Goal: Information Seeking & Learning: Learn about a topic

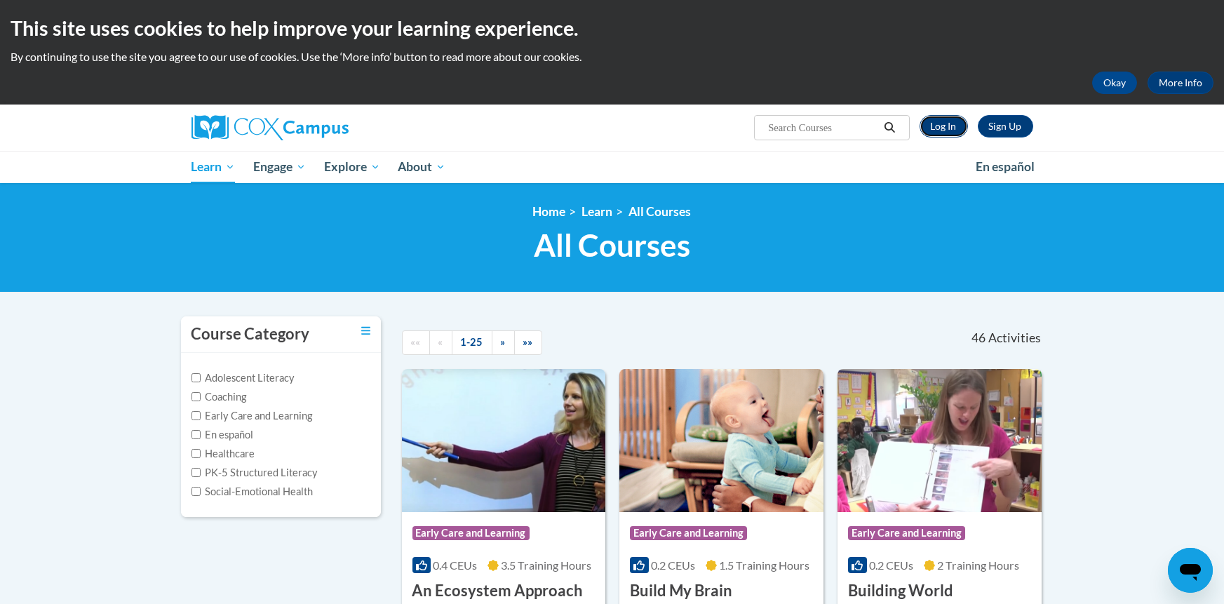
click at [947, 122] on link "Log In" at bounding box center [944, 126] width 48 height 22
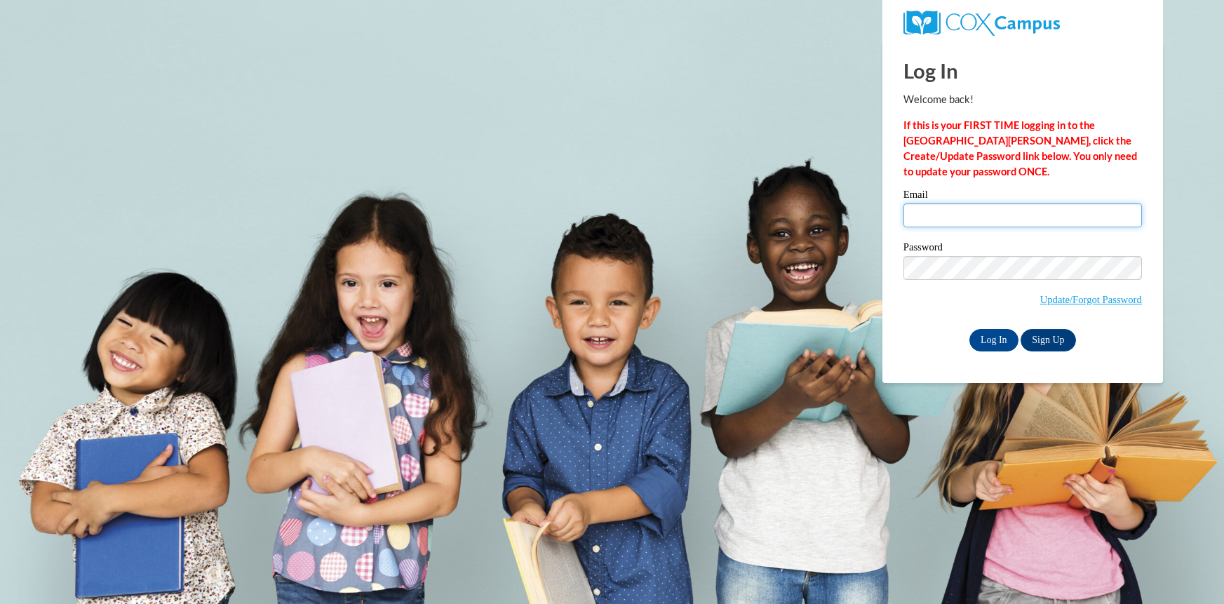
click at [942, 217] on input "Email" at bounding box center [1023, 215] width 239 height 24
type input "kamos0082@scc.stanly.edu"
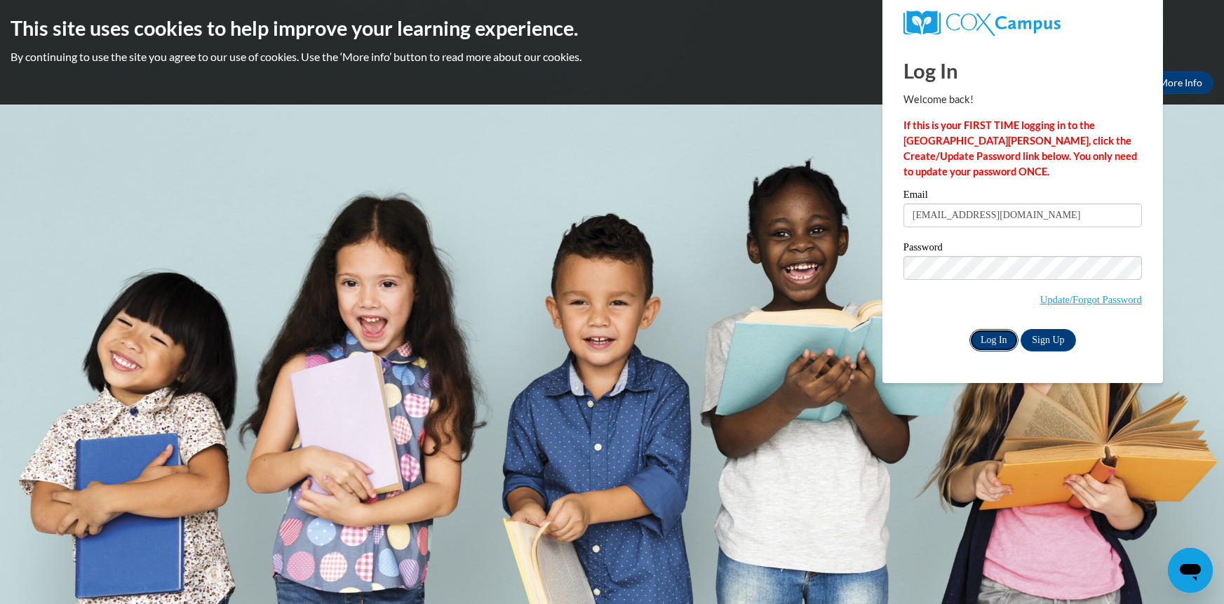
click at [1002, 337] on input "Log In" at bounding box center [994, 340] width 49 height 22
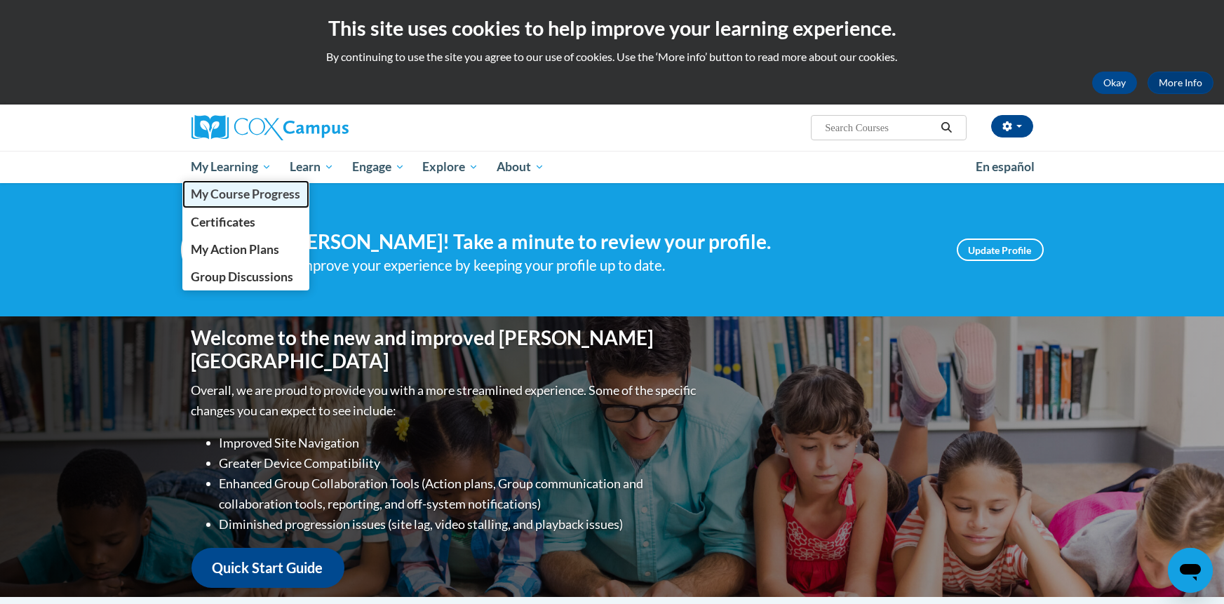
click at [256, 195] on span "My Course Progress" at bounding box center [245, 194] width 109 height 15
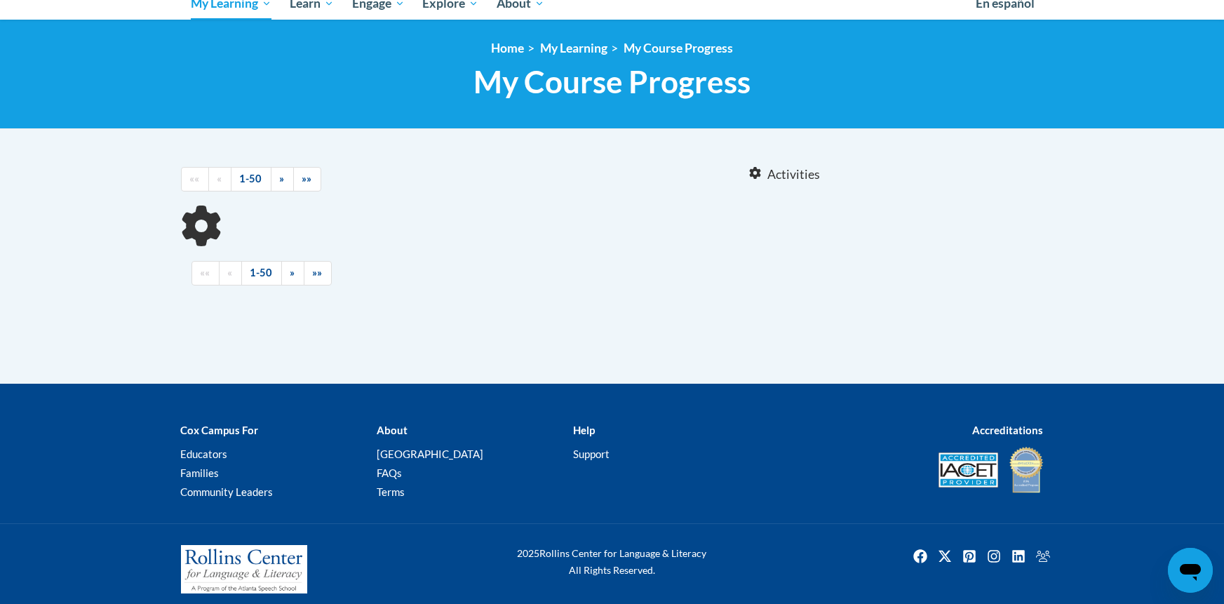
scroll to position [161, 0]
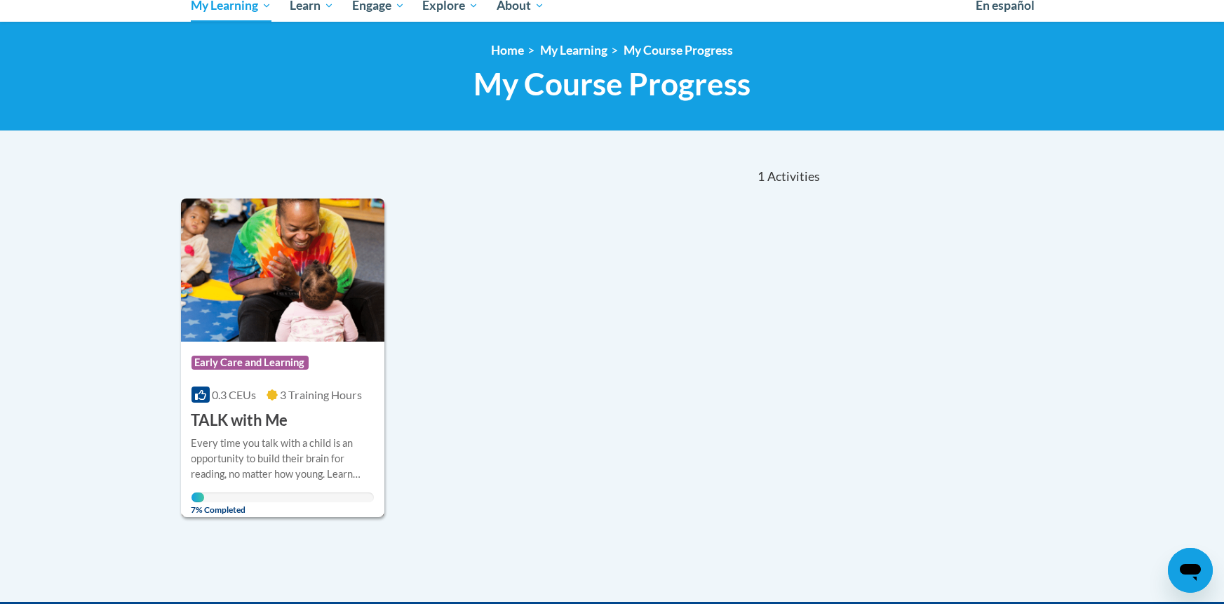
click at [290, 272] on img at bounding box center [283, 270] width 204 height 143
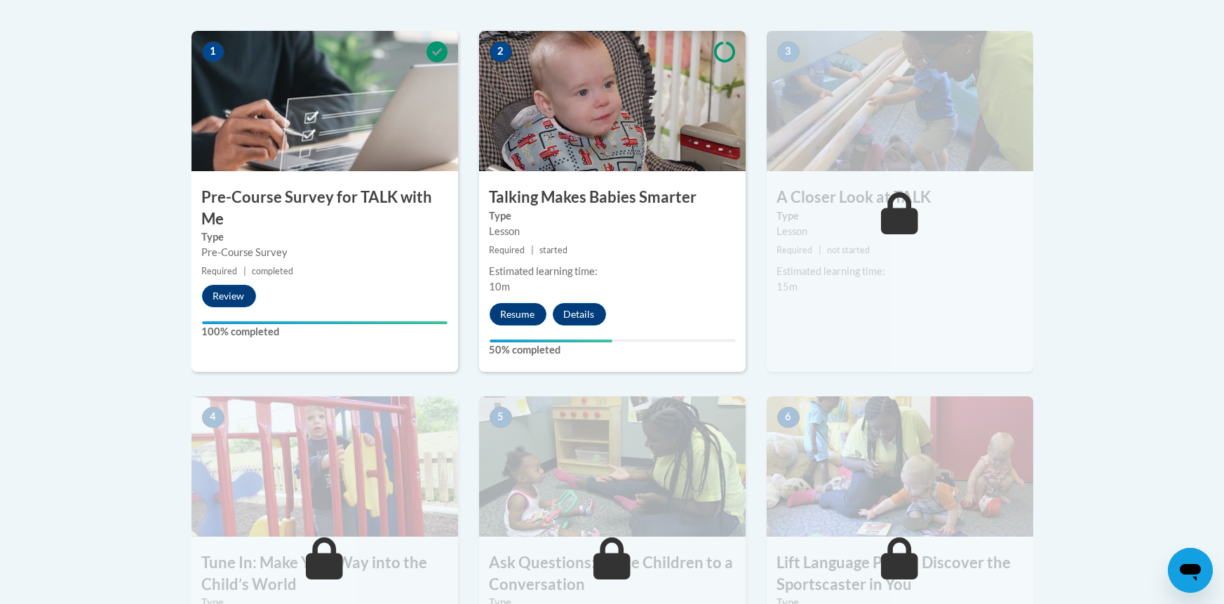
scroll to position [444, 0]
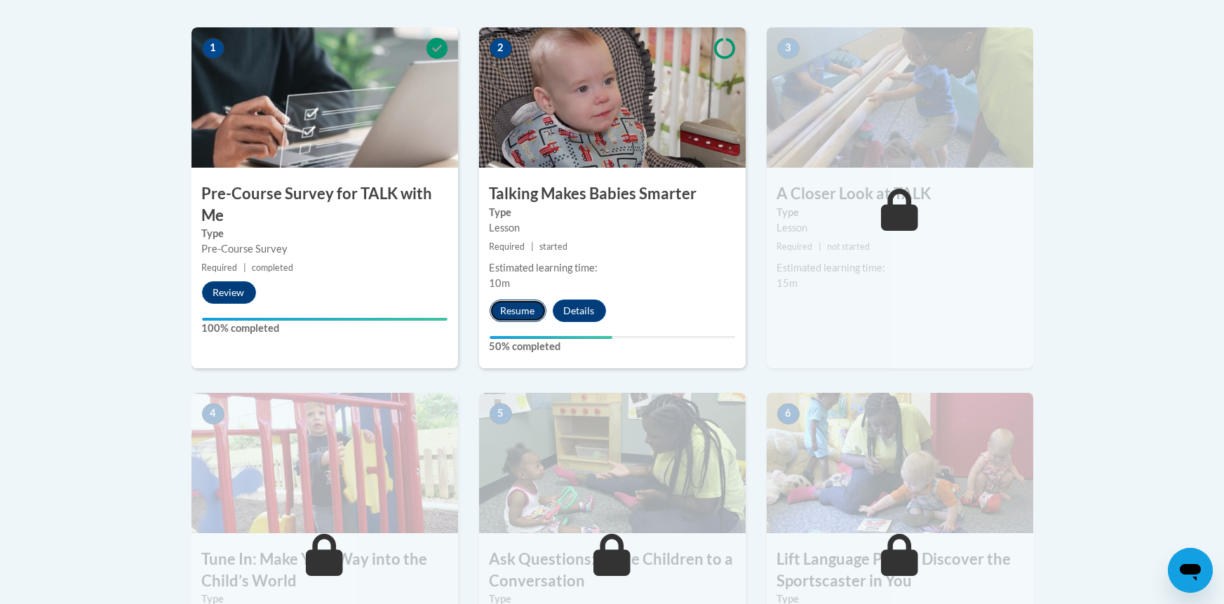
click at [526, 304] on button "Resume" at bounding box center [518, 311] width 57 height 22
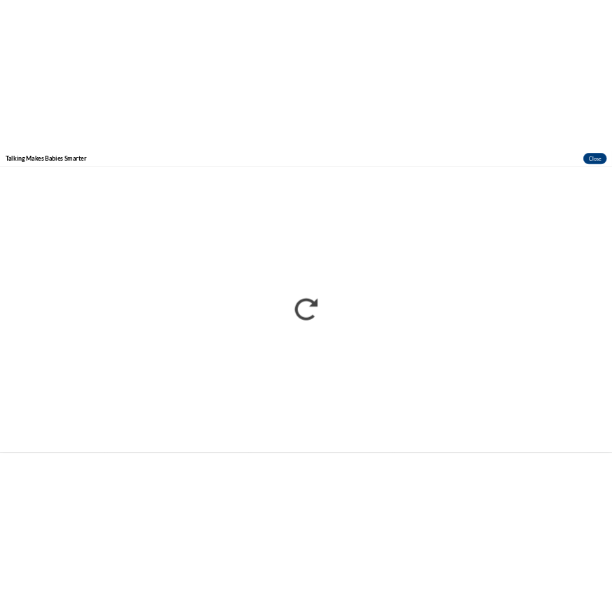
scroll to position [0, 0]
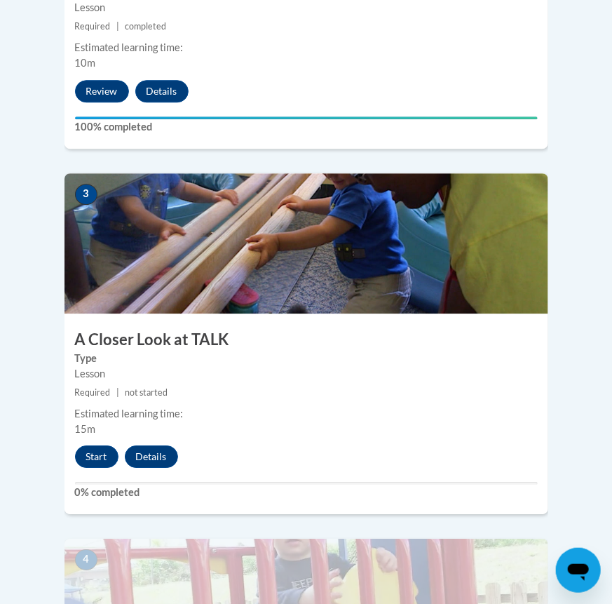
scroll to position [1047, 0]
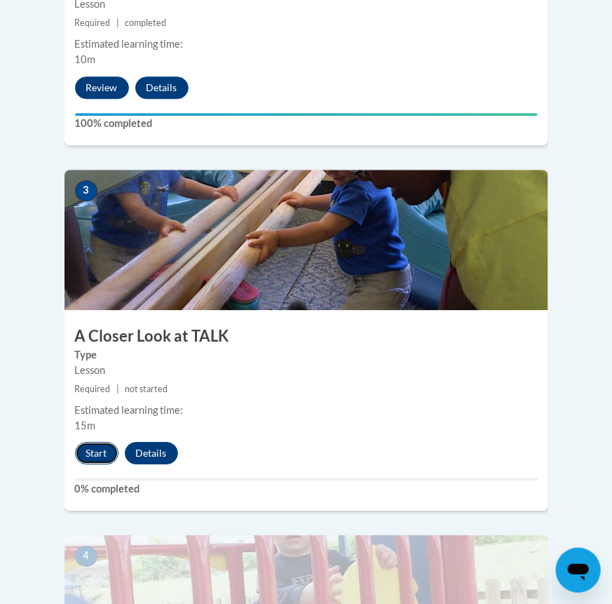
click at [89, 442] on button "Start" at bounding box center [96, 453] width 43 height 22
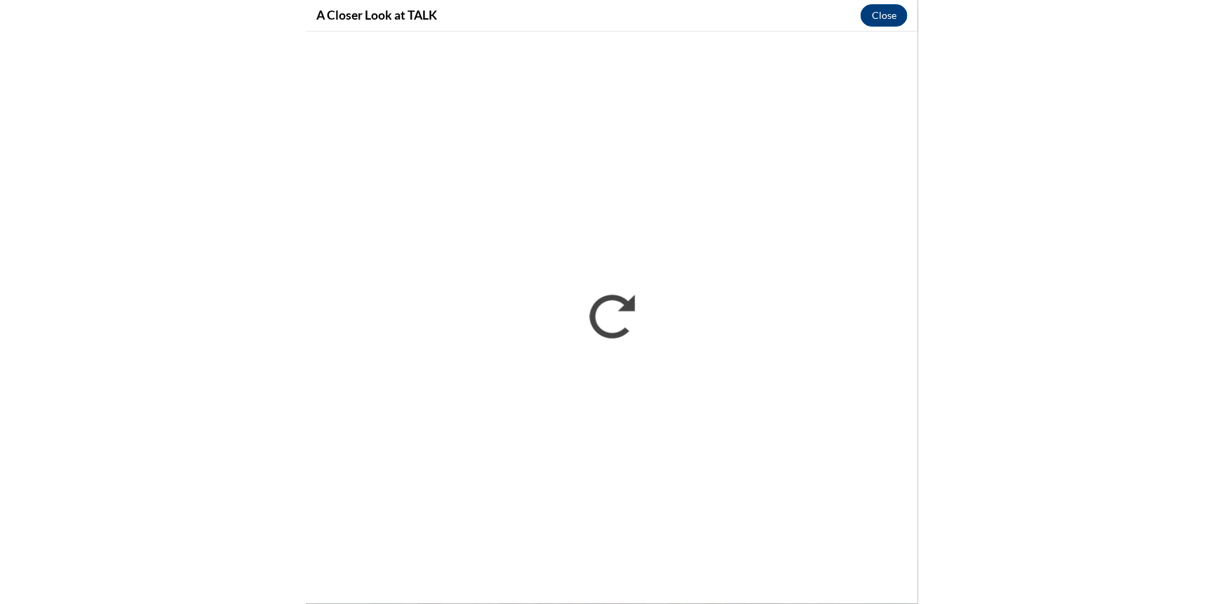
scroll to position [0, 0]
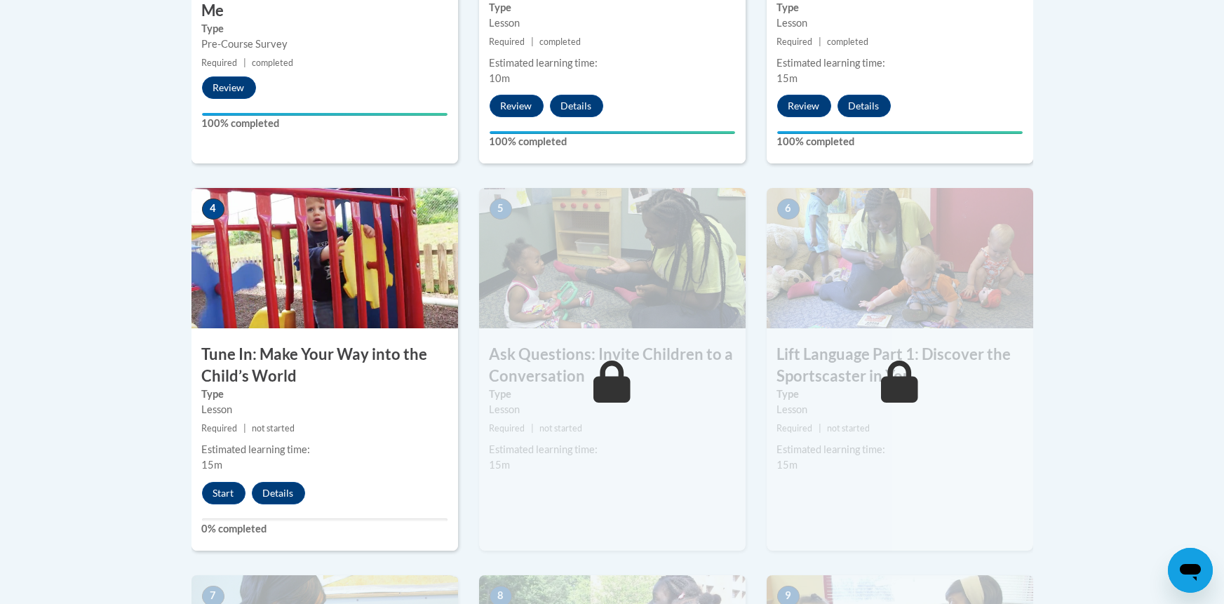
scroll to position [646, 0]
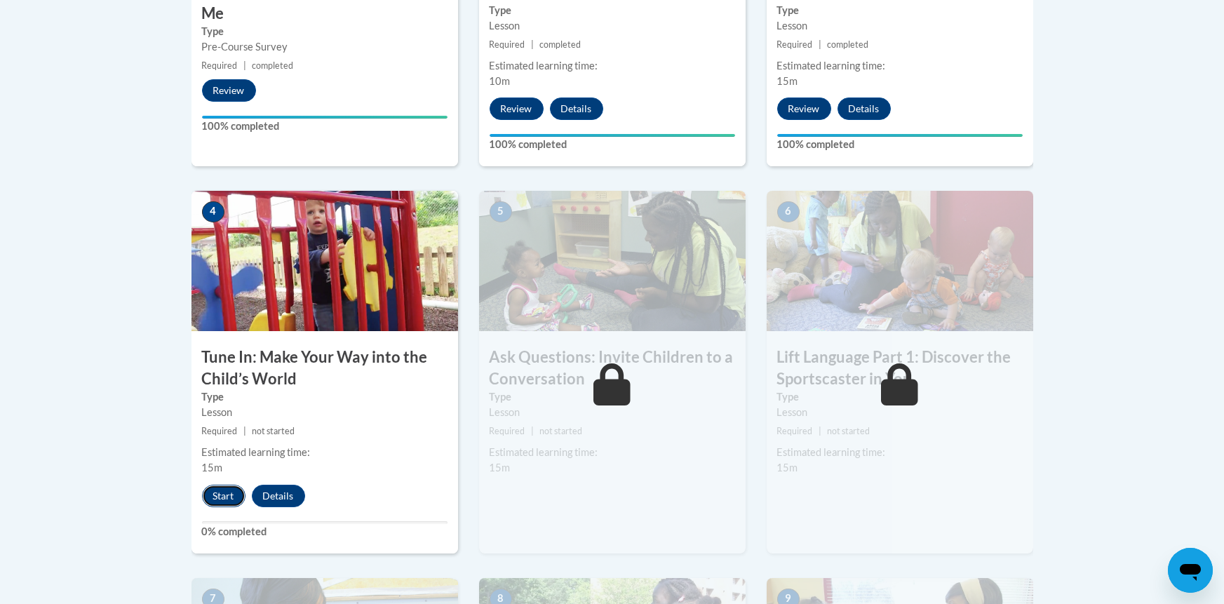
click at [213, 494] on button "Start" at bounding box center [223, 496] width 43 height 22
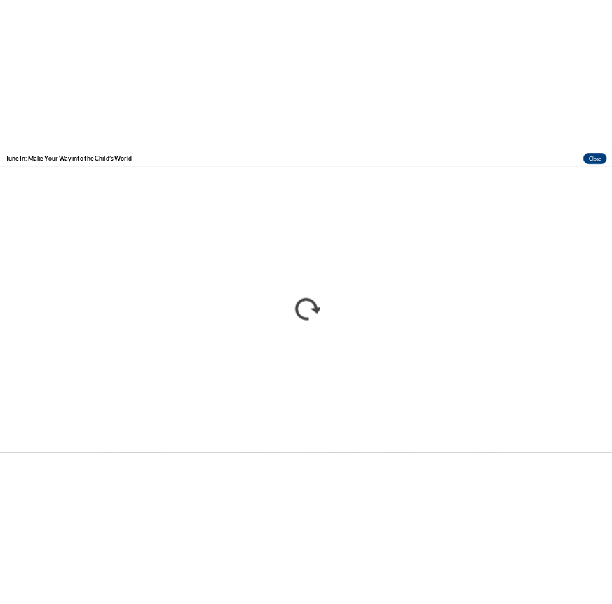
scroll to position [0, 0]
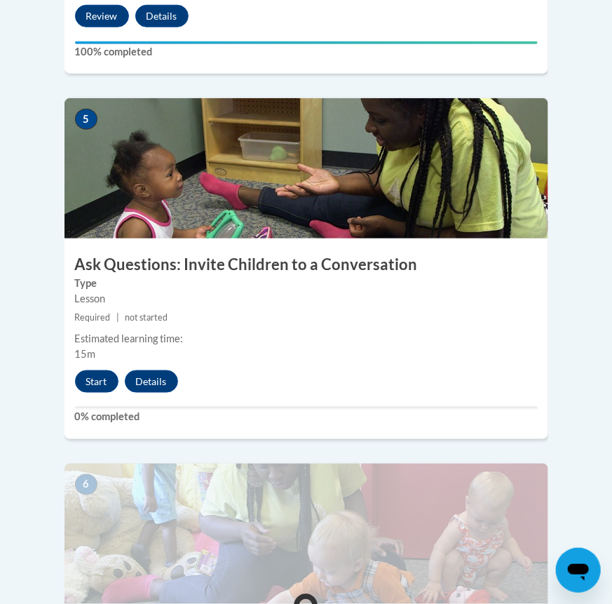
scroll to position [1859, 0]
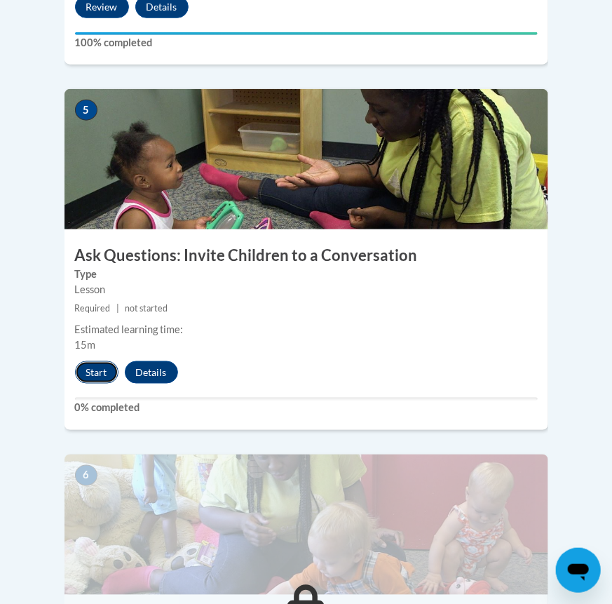
click at [105, 361] on button "Start" at bounding box center [96, 372] width 43 height 22
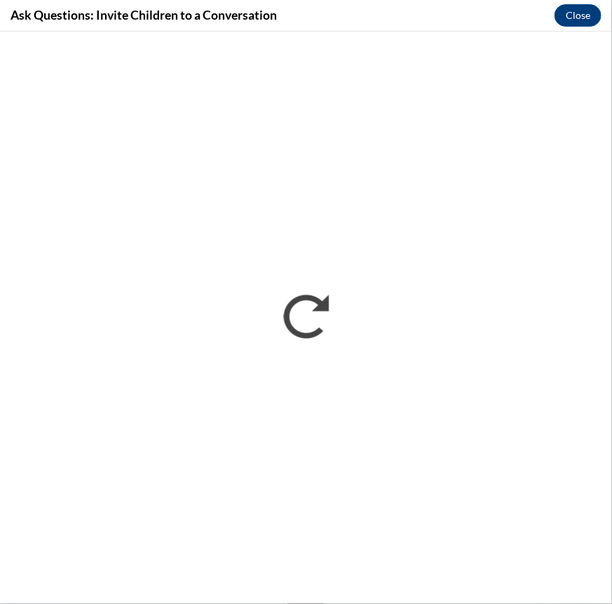
scroll to position [0, 0]
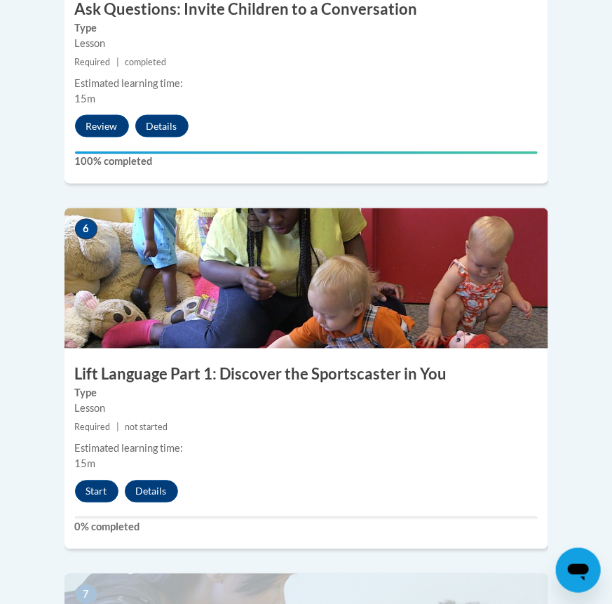
scroll to position [2109, 0]
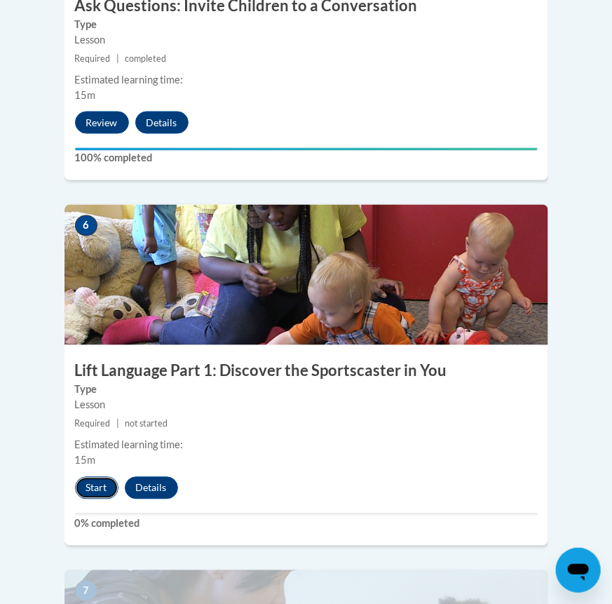
click at [93, 477] on button "Start" at bounding box center [96, 488] width 43 height 22
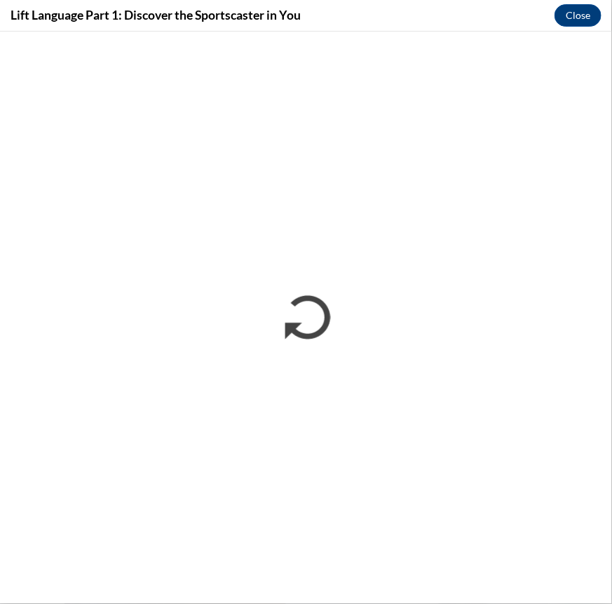
scroll to position [0, 0]
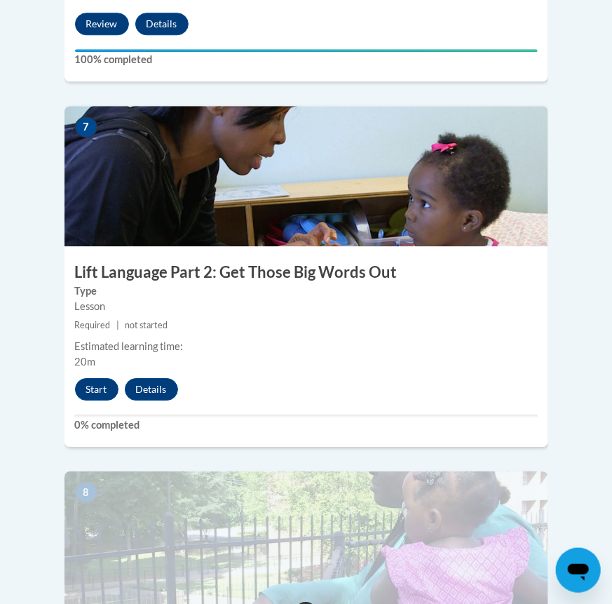
scroll to position [2574, 0]
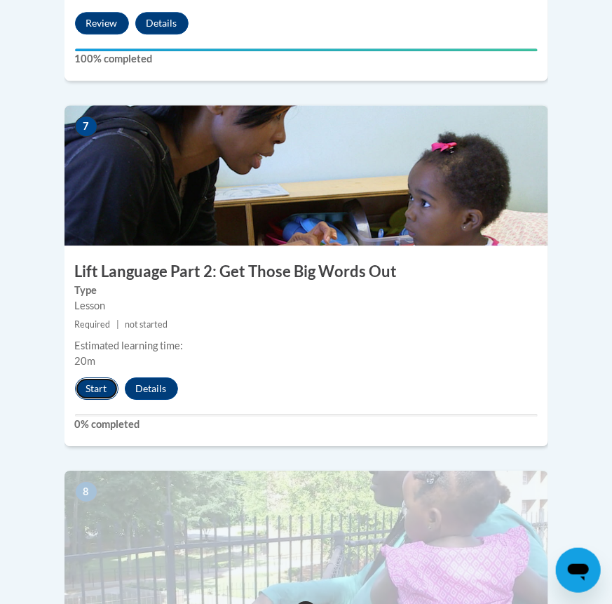
click at [104, 377] on button "Start" at bounding box center [96, 388] width 43 height 22
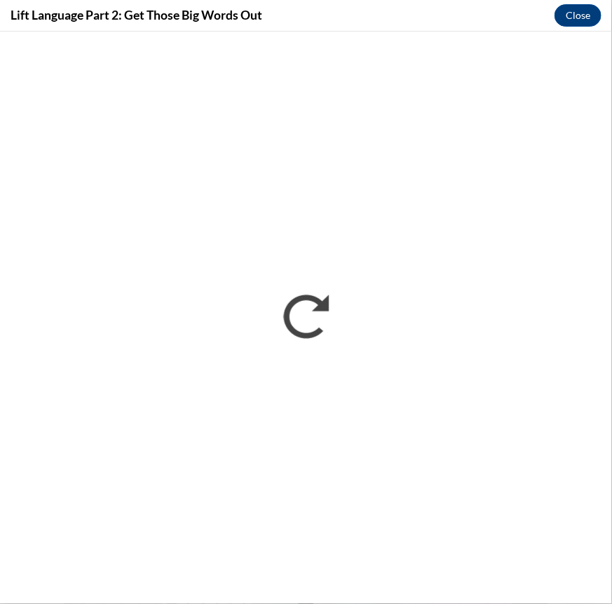
scroll to position [0, 0]
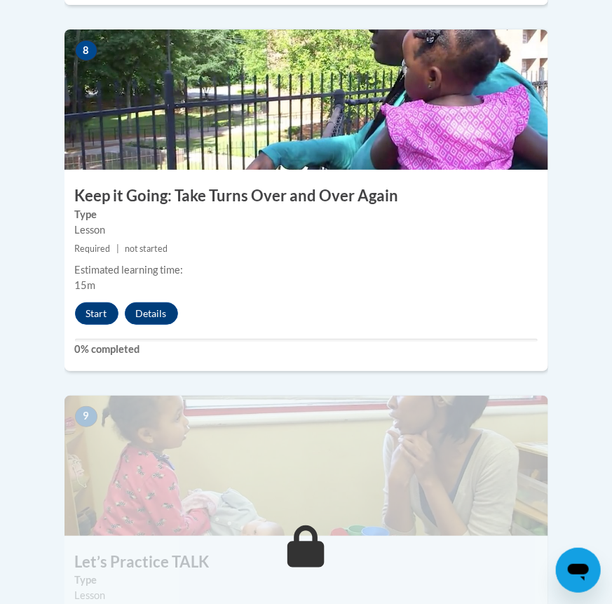
scroll to position [3016, 0]
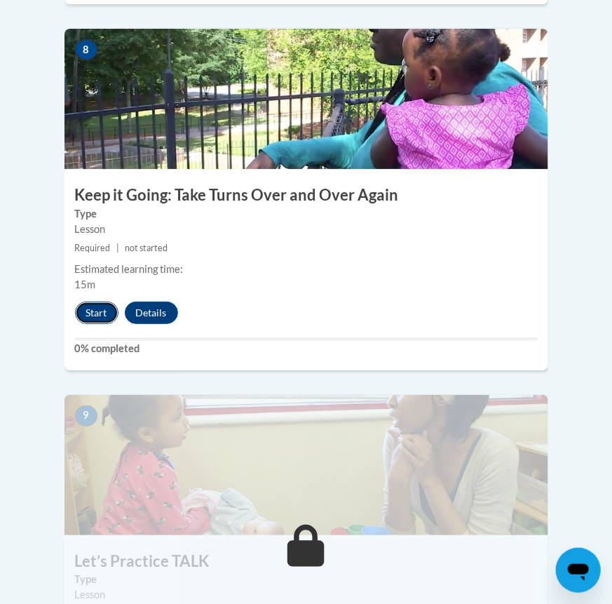
click at [109, 302] on button "Start" at bounding box center [96, 313] width 43 height 22
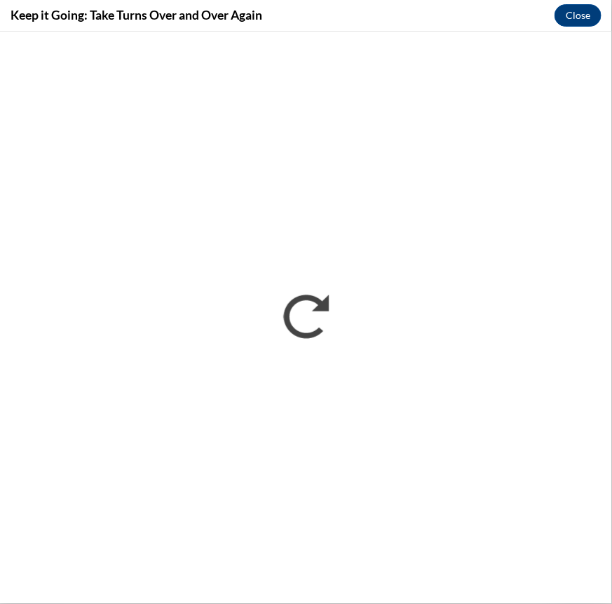
scroll to position [0, 0]
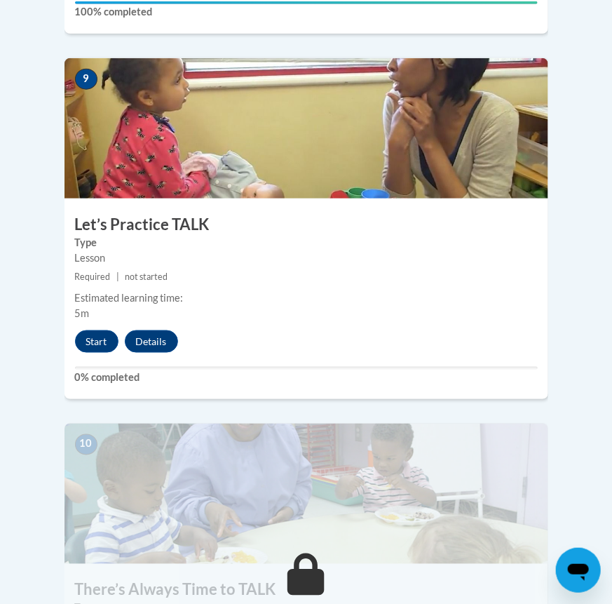
scroll to position [3355, 0]
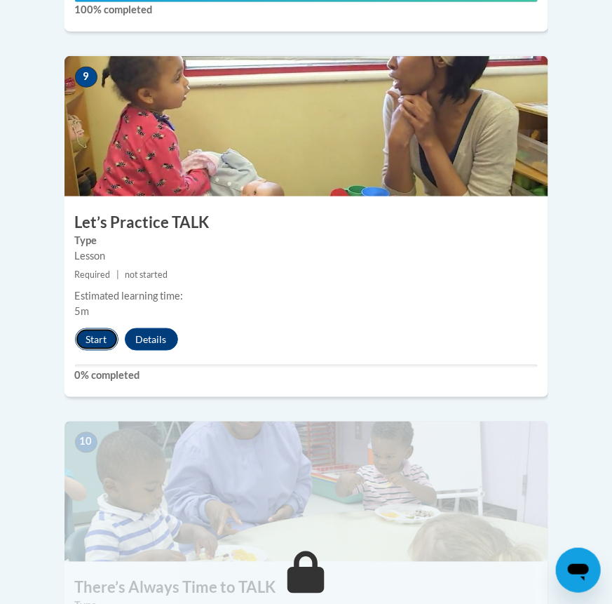
click at [113, 328] on button "Start" at bounding box center [96, 339] width 43 height 22
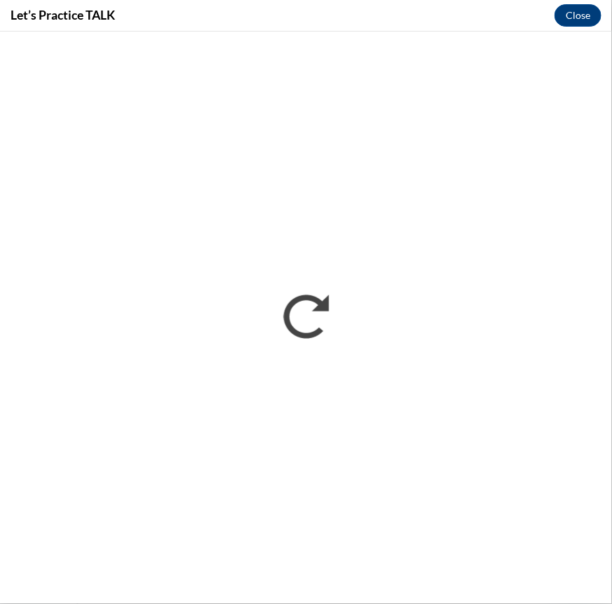
scroll to position [0, 0]
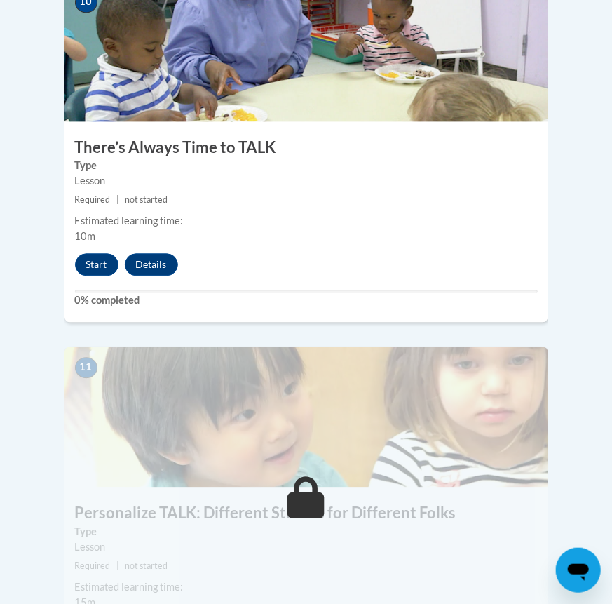
scroll to position [3798, 0]
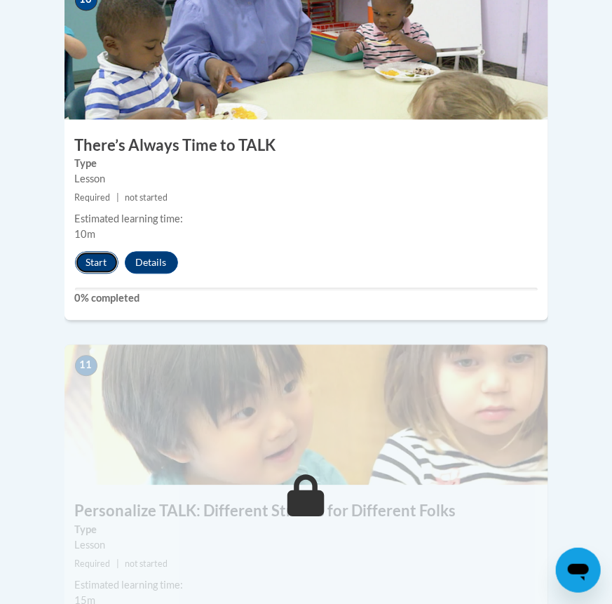
click at [102, 251] on button "Start" at bounding box center [96, 262] width 43 height 22
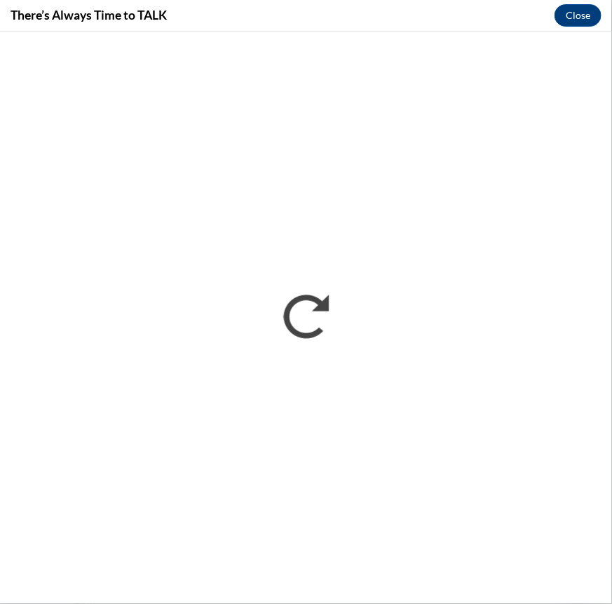
scroll to position [0, 0]
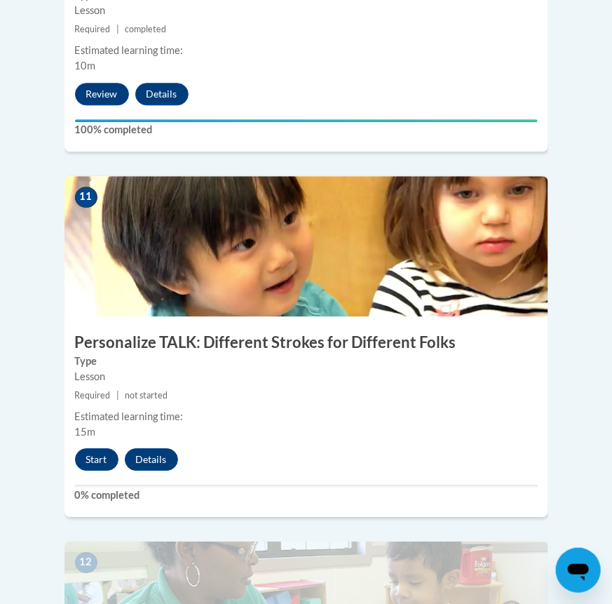
scroll to position [3966, 0]
click at [107, 448] on button "Start" at bounding box center [96, 459] width 43 height 22
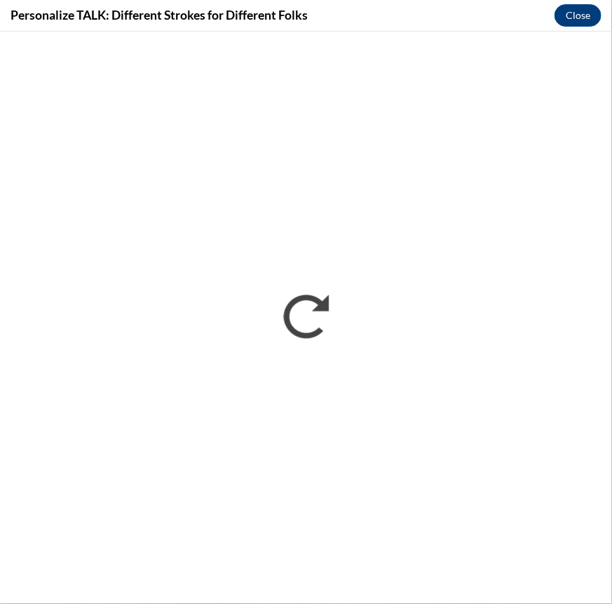
scroll to position [0, 0]
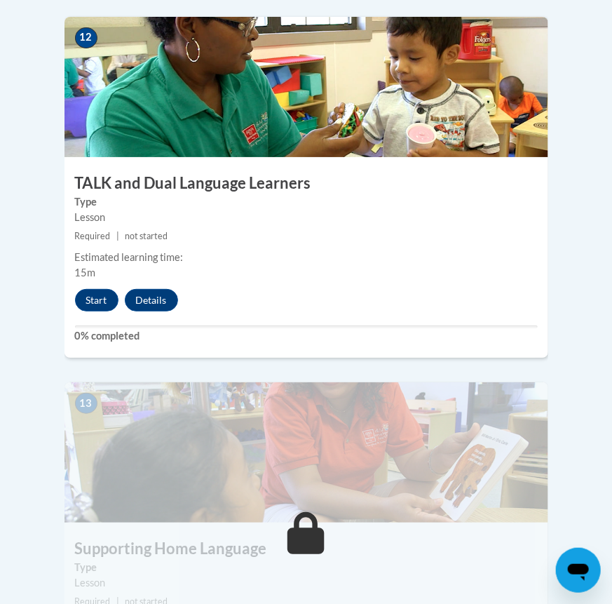
scroll to position [4491, 0]
click at [81, 289] on button "Start" at bounding box center [96, 300] width 43 height 22
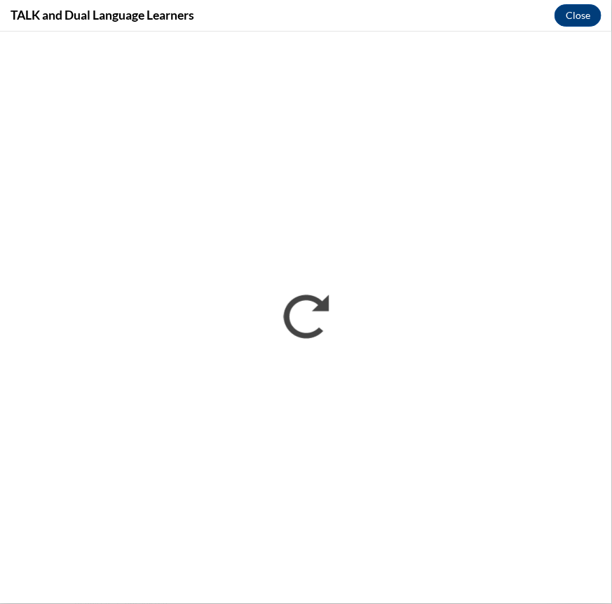
scroll to position [0, 0]
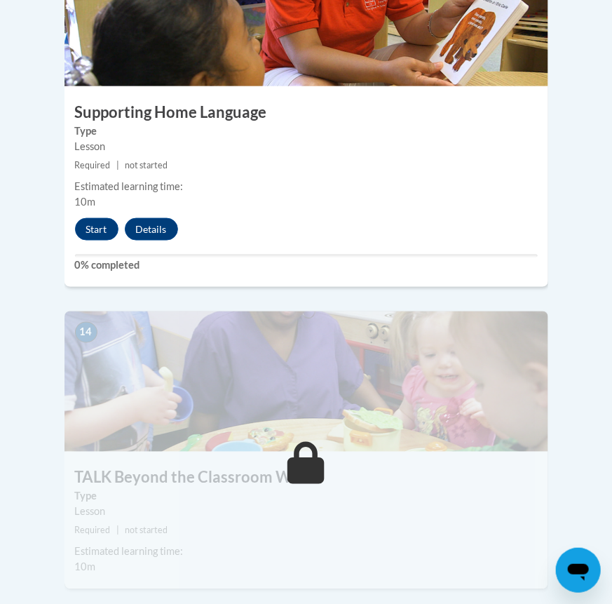
scroll to position [4926, 0]
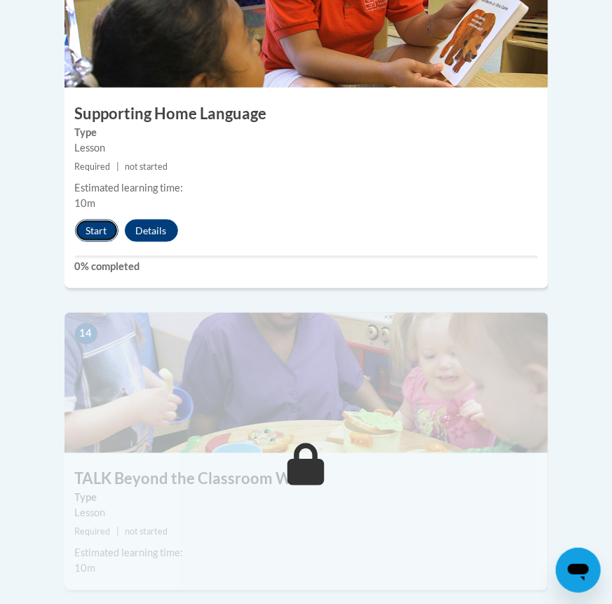
click at [107, 220] on button "Start" at bounding box center [96, 231] width 43 height 22
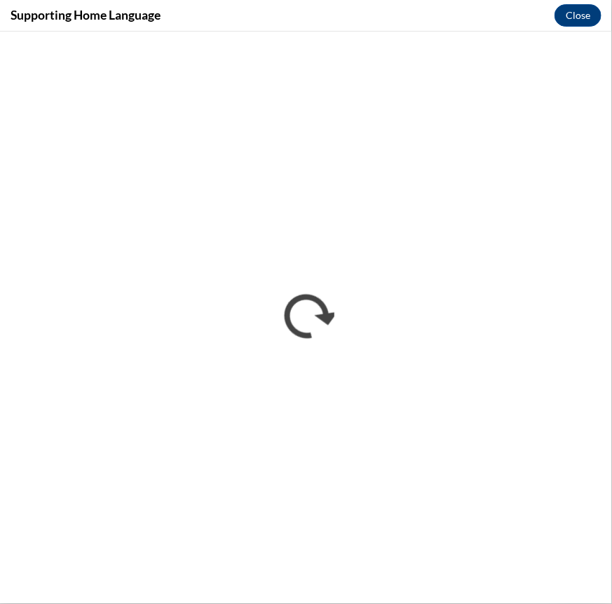
scroll to position [0, 0]
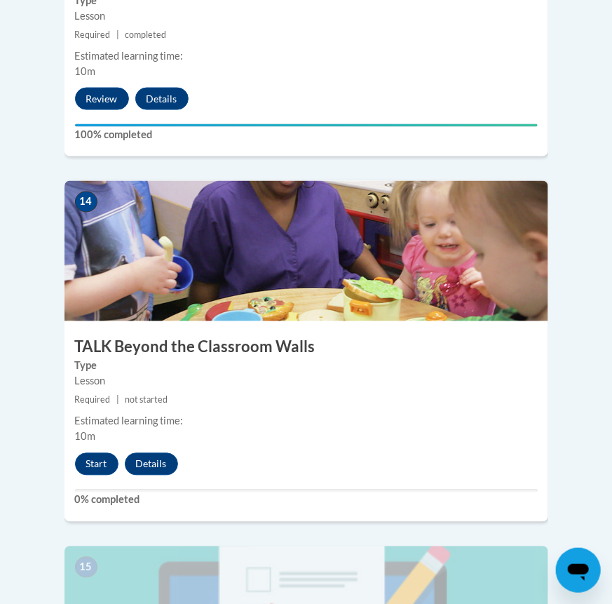
scroll to position [5051, 0]
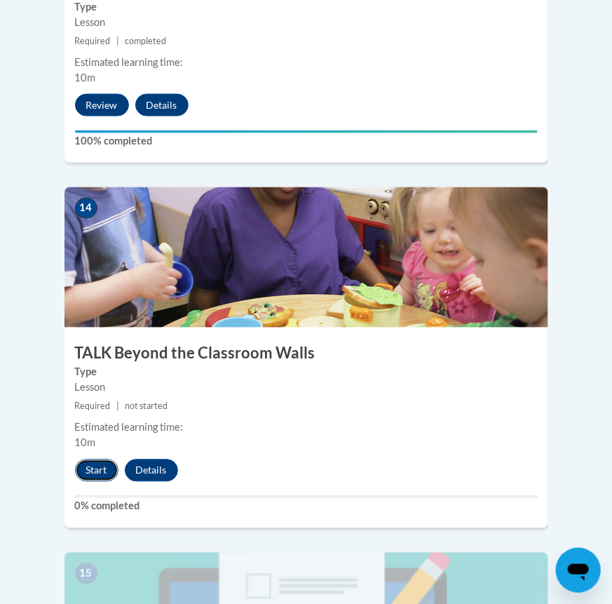
click at [98, 460] on button "Start" at bounding box center [96, 471] width 43 height 22
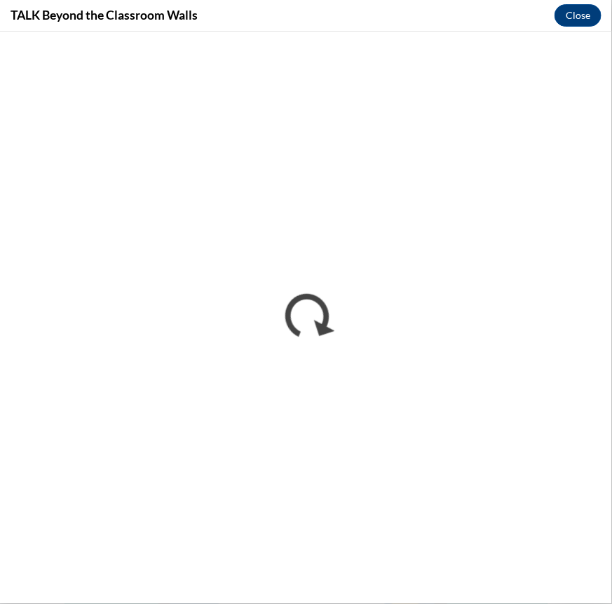
scroll to position [0, 0]
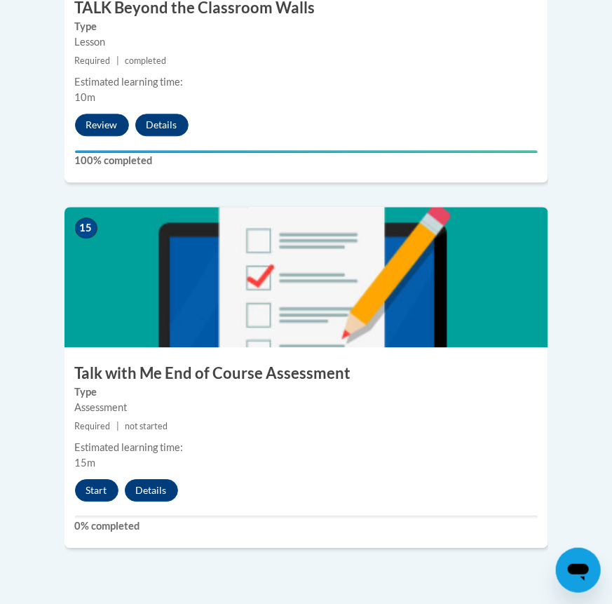
scroll to position [5394, 0]
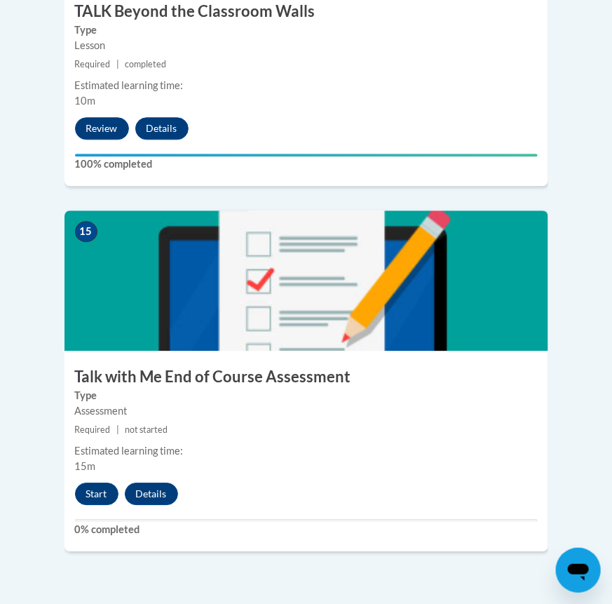
click at [347, 276] on img at bounding box center [307, 280] width 484 height 140
click at [105, 483] on button "Start" at bounding box center [96, 494] width 43 height 22
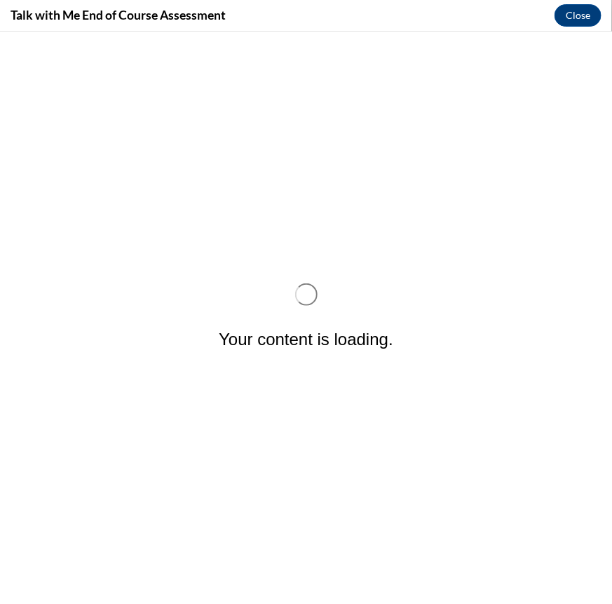
scroll to position [0, 0]
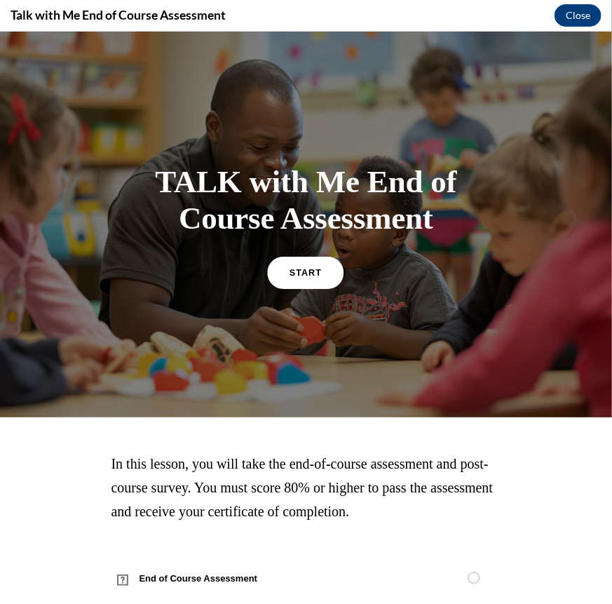
click at [311, 276] on link "START" at bounding box center [306, 271] width 76 height 32
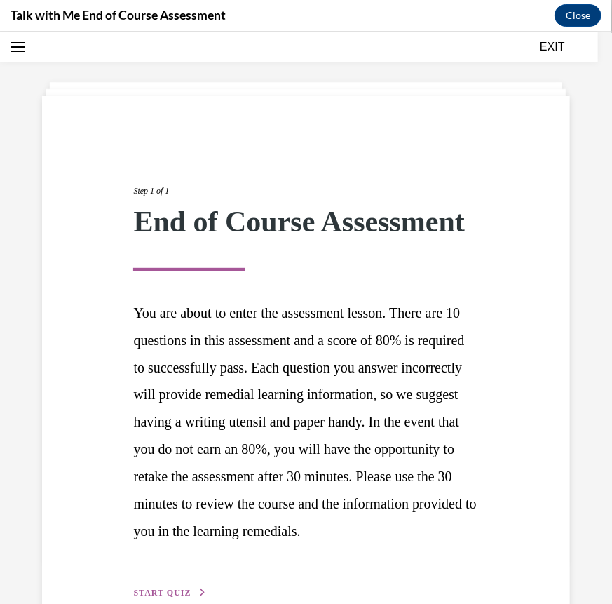
scroll to position [151, 0]
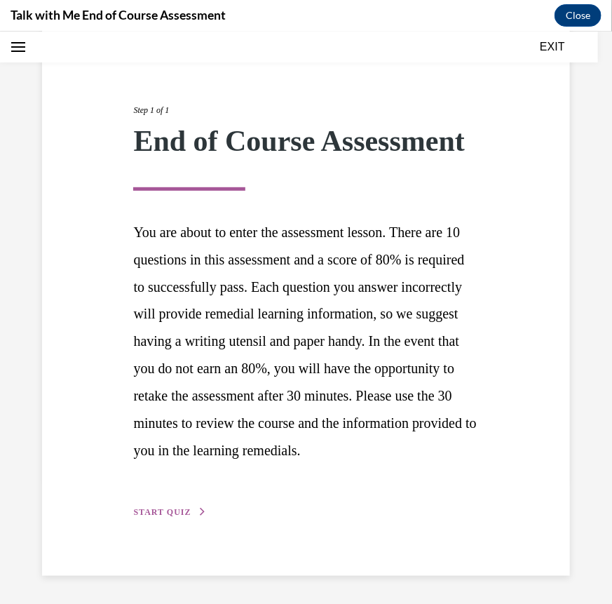
click at [189, 517] on button "START QUIZ" at bounding box center [169, 511] width 73 height 13
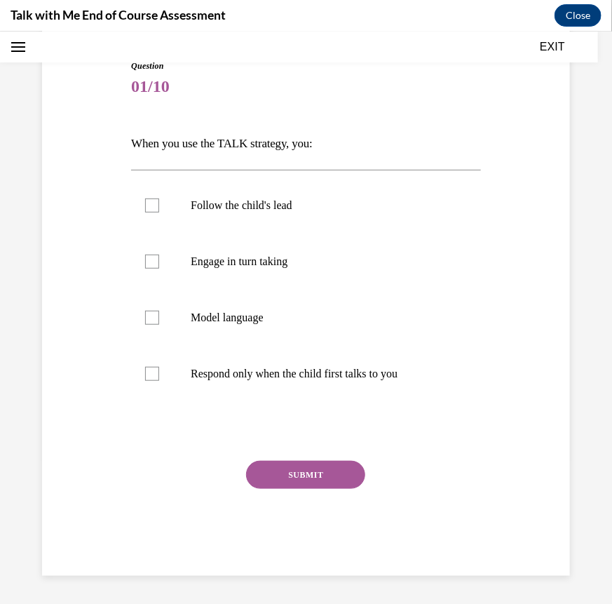
scroll to position [135, 0]
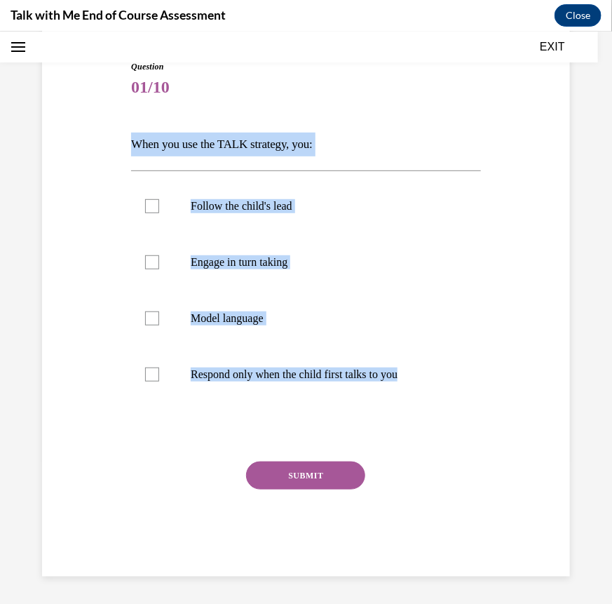
drag, startPoint x: 419, startPoint y: 376, endPoint x: 102, endPoint y: 133, distance: 398.8
click at [102, 133] on div "Question 01/10 When you use the TALK strategy, you: Follow the child's lead Eng…" at bounding box center [306, 297] width 535 height 558
copy div "When you use the TALK strategy, you: Follow the child's lead Engage in turn tak…"
click at [225, 205] on p "Follow the child's lead" at bounding box center [318, 206] width 255 height 14
click at [159, 205] on input "Follow the child's lead" at bounding box center [152, 206] width 14 height 14
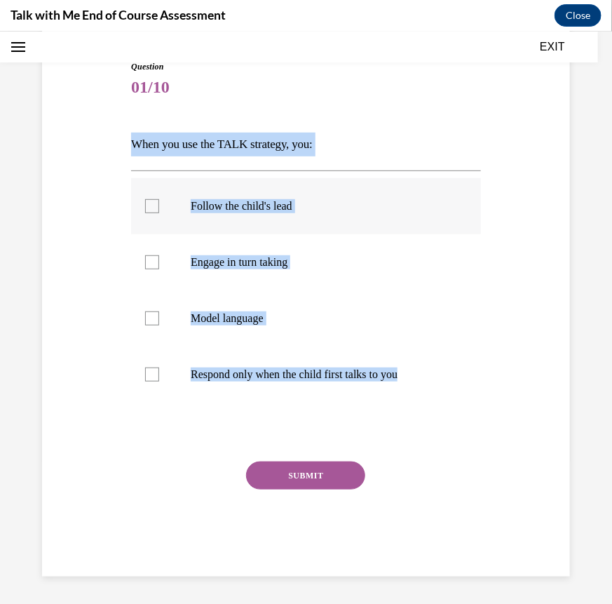
checkbox input "true"
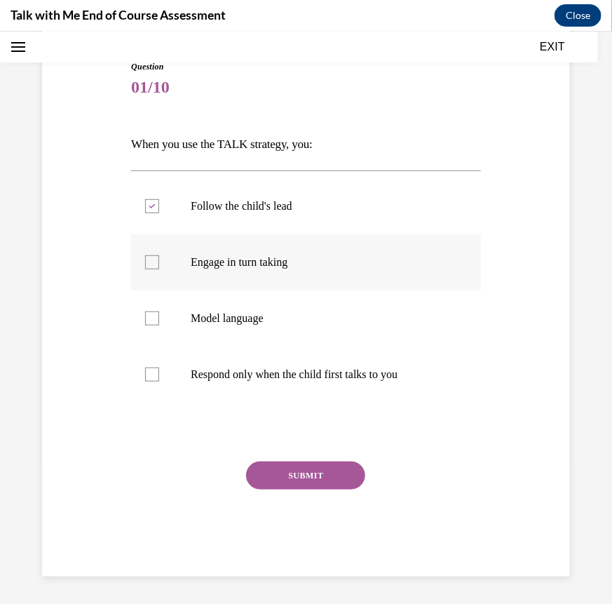
click at [220, 285] on label "Engage in turn taking" at bounding box center [306, 262] width 350 height 56
click at [159, 269] on input "Engage in turn taking" at bounding box center [152, 262] width 14 height 14
checkbox input "true"
click at [226, 307] on label "Model language" at bounding box center [306, 318] width 350 height 56
click at [159, 311] on input "Model language" at bounding box center [152, 318] width 14 height 14
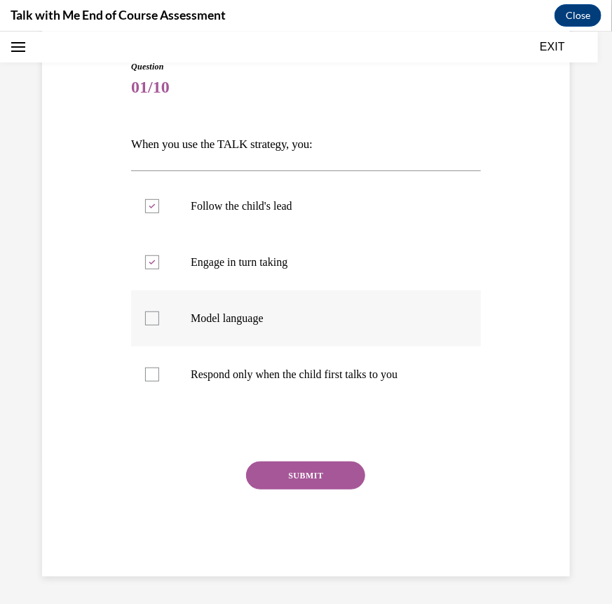
checkbox input "true"
click at [311, 468] on button "SUBMIT" at bounding box center [305, 475] width 119 height 28
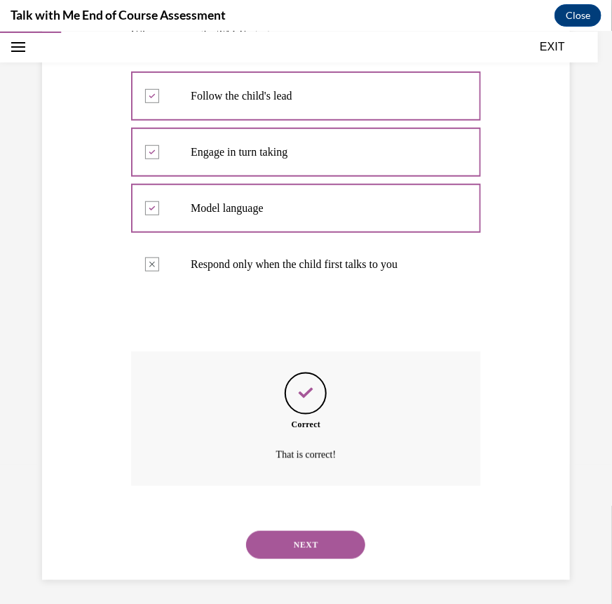
scroll to position [248, 0]
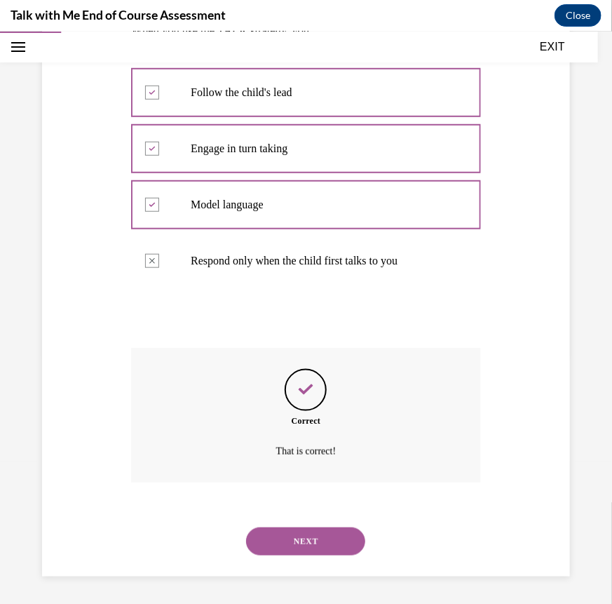
click at [311, 531] on button "NEXT" at bounding box center [305, 541] width 119 height 28
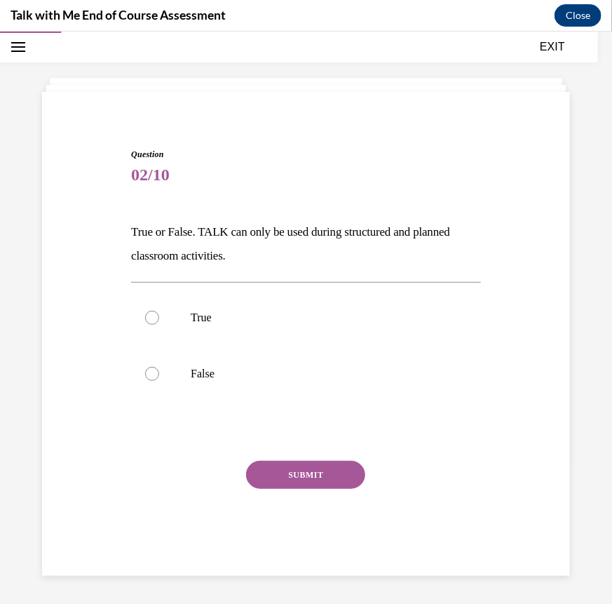
scroll to position [46, 0]
click at [195, 361] on label "False" at bounding box center [306, 374] width 350 height 56
click at [159, 367] on input "False" at bounding box center [152, 374] width 14 height 14
radio input "true"
click at [276, 463] on button "SUBMIT" at bounding box center [305, 475] width 119 height 28
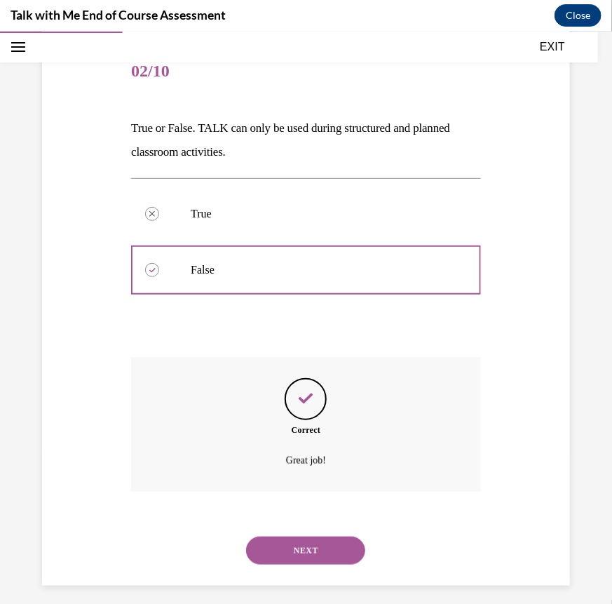
scroll to position [160, 0]
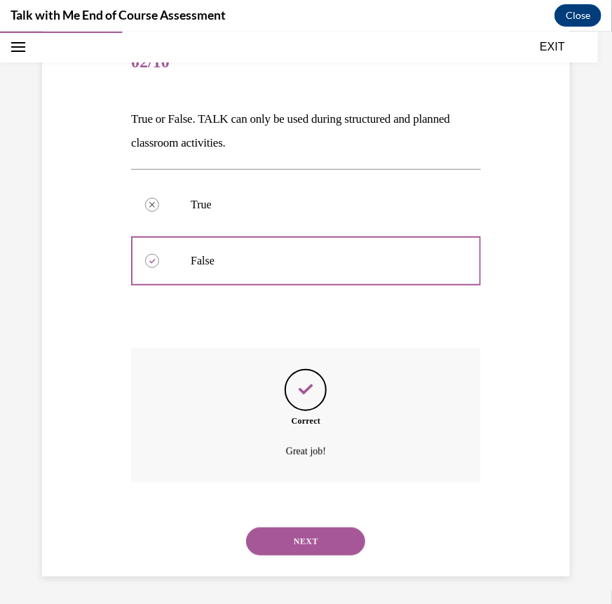
click at [312, 527] on button "NEXT" at bounding box center [305, 541] width 119 height 28
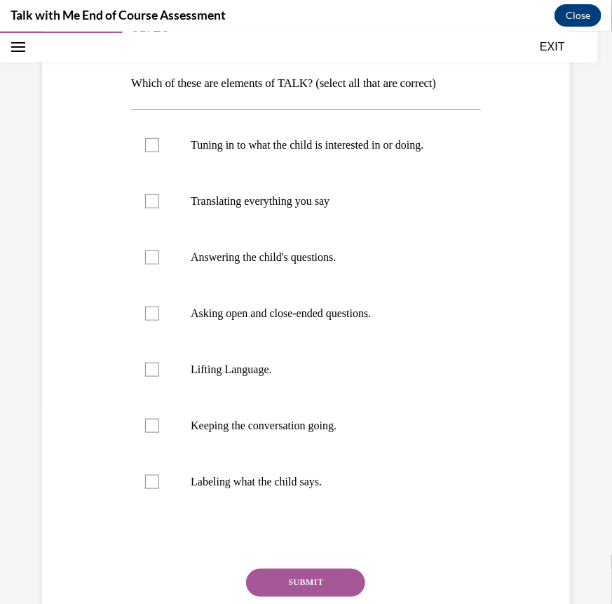
scroll to position [199, 0]
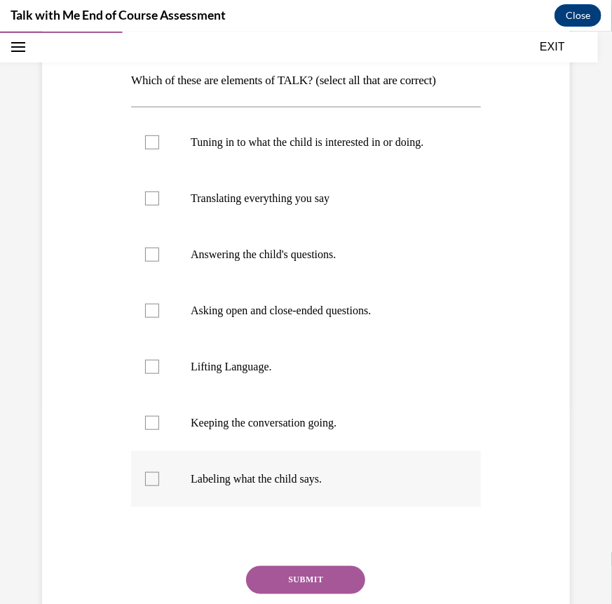
click at [291, 488] on label "Labeling what the child says." at bounding box center [306, 478] width 350 height 56
click at [159, 485] on input "Labeling what the child says." at bounding box center [152, 478] width 14 height 14
checkbox input "true"
click at [276, 436] on label "Keeping the conversation going." at bounding box center [306, 422] width 350 height 56
click at [159, 429] on input "Keeping the conversation going." at bounding box center [152, 422] width 14 height 14
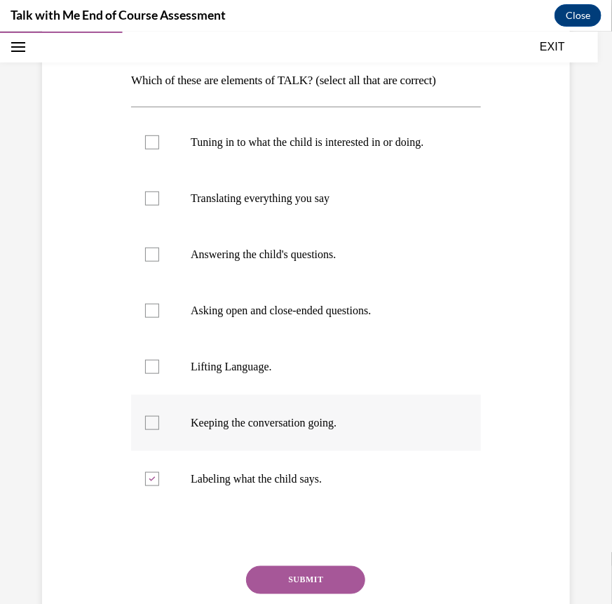
checkbox input "true"
click at [255, 372] on p "Lifting Language." at bounding box center [318, 366] width 255 height 14
click at [159, 372] on input "Lifting Language." at bounding box center [152, 366] width 14 height 14
checkbox input "true"
click at [262, 303] on p "Asking open and close-ended questions." at bounding box center [318, 310] width 255 height 14
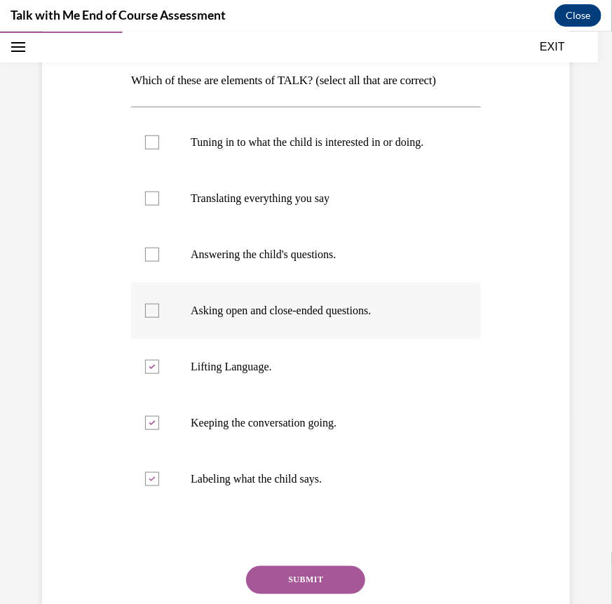
click at [159, 303] on input "Asking open and close-ended questions." at bounding box center [152, 310] width 14 height 14
checkbox input "true"
click at [326, 155] on label "Tuning in to what the child is interested in or doing." at bounding box center [306, 142] width 350 height 56
click at [159, 149] on input "Tuning in to what the child is interested in or doing." at bounding box center [152, 142] width 14 height 14
checkbox input "true"
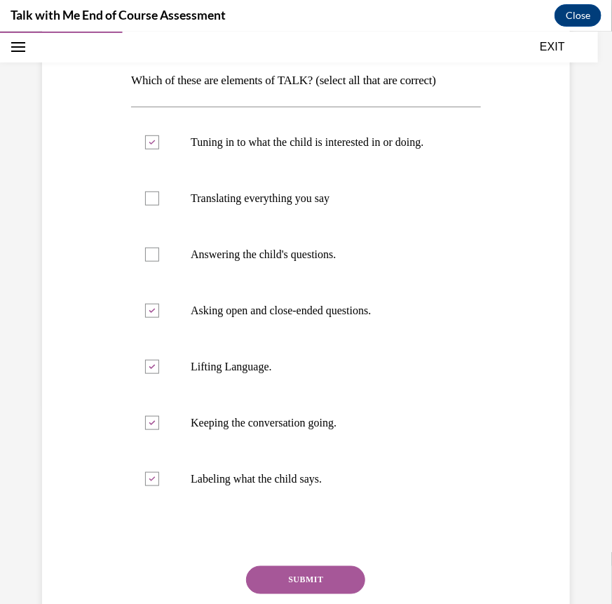
click at [318, 560] on div "Question 03/10 Which of these are elements of TALK? (select all that are correc…" at bounding box center [306, 338] width 350 height 685
click at [319, 572] on button "SUBMIT" at bounding box center [305, 579] width 119 height 28
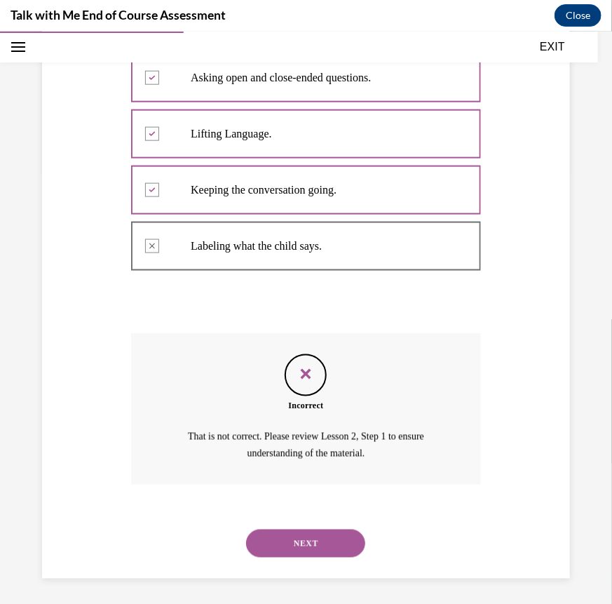
scroll to position [434, 0]
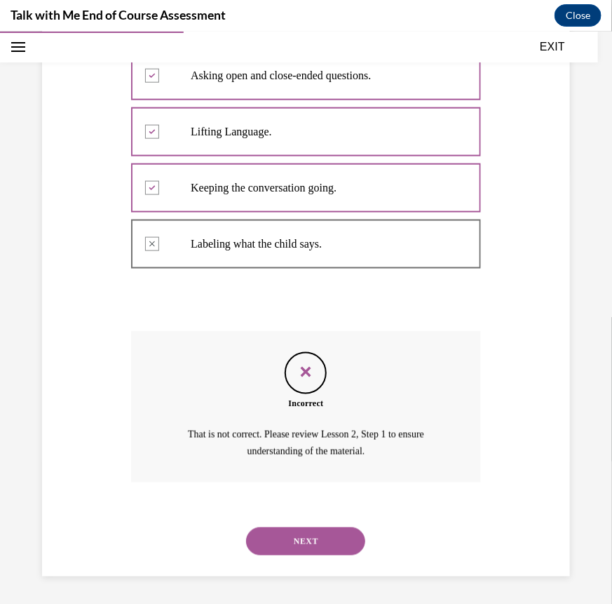
click at [342, 530] on button "NEXT" at bounding box center [305, 541] width 119 height 28
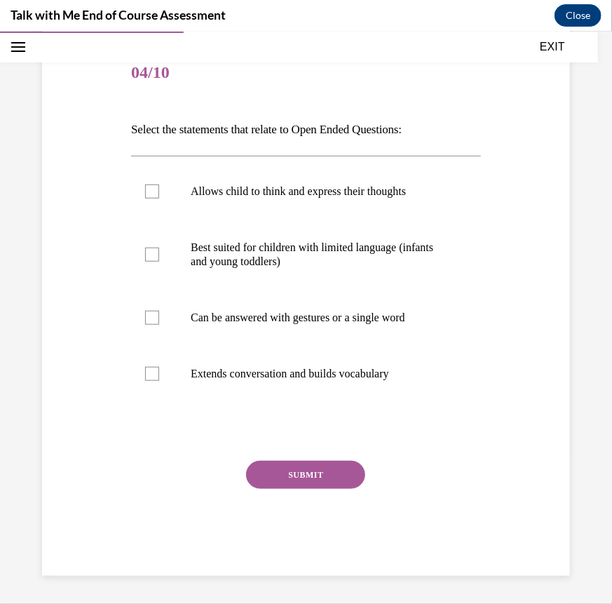
scroll to position [149, 0]
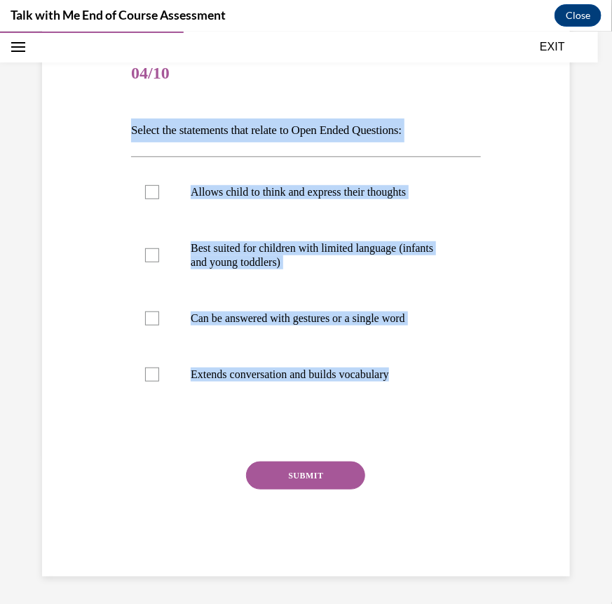
drag, startPoint x: 413, startPoint y: 377, endPoint x: 126, endPoint y: 130, distance: 377.6
click at [126, 130] on div "Question 04/10 Select the statements that relate to Open Ended Questions: Allow…" at bounding box center [306, 290] width 535 height 572
copy div "Select the statements that relate to Open Ended Questions: Allows child to thin…"
click at [290, 187] on p "Allows child to think and express their thoughts" at bounding box center [318, 192] width 255 height 14
click at [159, 187] on input "Allows child to think and express their thoughts" at bounding box center [152, 192] width 14 height 14
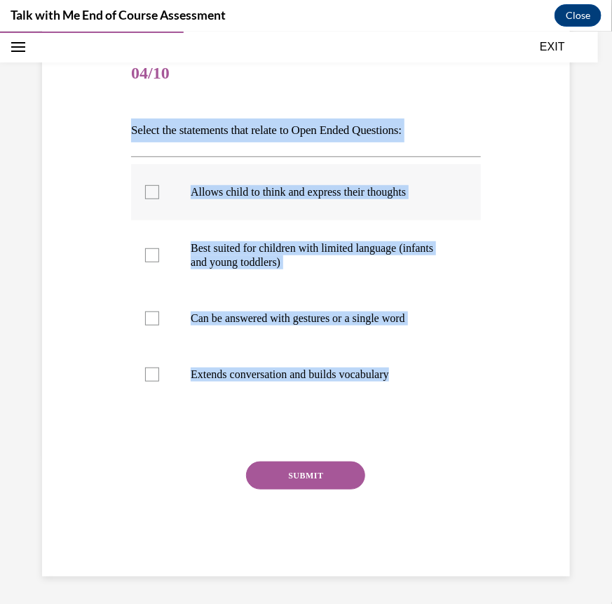
checkbox input "true"
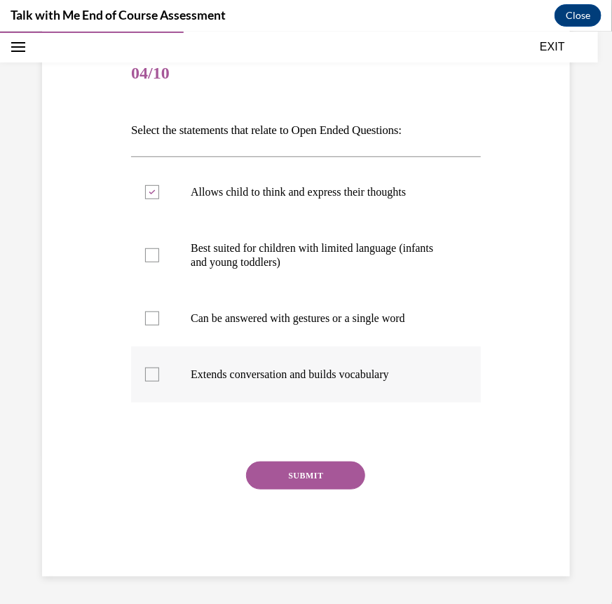
click at [244, 376] on p "Extends conversation and builds vocabulary" at bounding box center [318, 374] width 255 height 14
click at [159, 376] on input "Extends conversation and builds vocabulary" at bounding box center [152, 374] width 14 height 14
checkbox input "true"
click at [287, 466] on button "SUBMIT" at bounding box center [305, 475] width 119 height 28
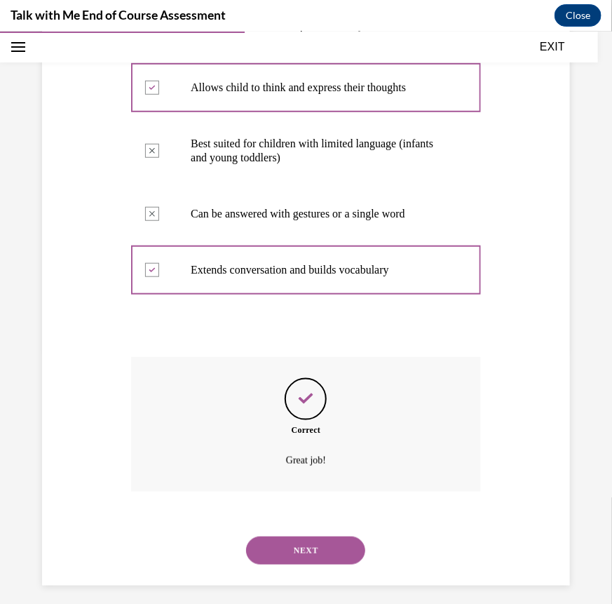
scroll to position [262, 0]
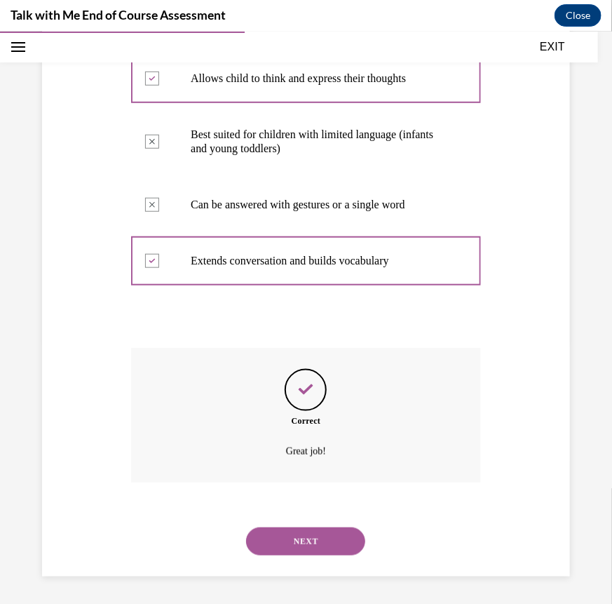
click at [310, 539] on button "NEXT" at bounding box center [305, 541] width 119 height 28
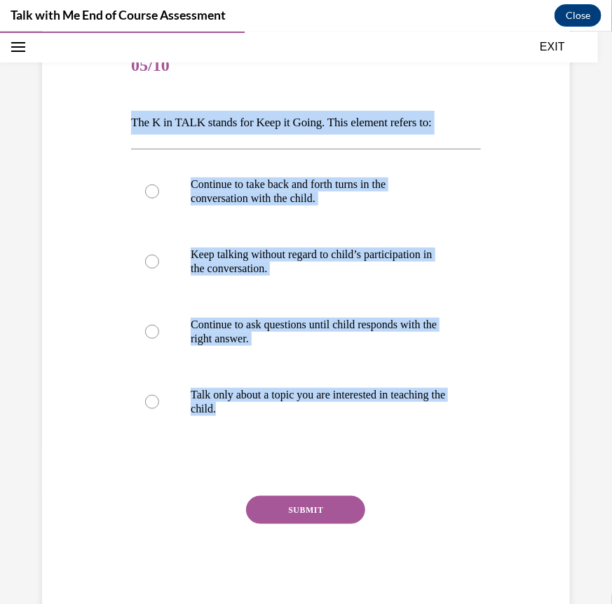
drag, startPoint x: 335, startPoint y: 416, endPoint x: 118, endPoint y: 121, distance: 366.4
click at [118, 121] on div "Question 05/10 The K in TALK stands for Keep it Going. This element refers to: …" at bounding box center [306, 303] width 535 height 615
copy div "The K in TALK stands for Keep it Going. This element refers to: Continue to tak…"
click at [293, 187] on p "Continue to take back and forth turns in the conversation with the child." at bounding box center [318, 191] width 255 height 28
click at [159, 187] on input "Continue to take back and forth turns in the conversation with the child." at bounding box center [152, 191] width 14 height 14
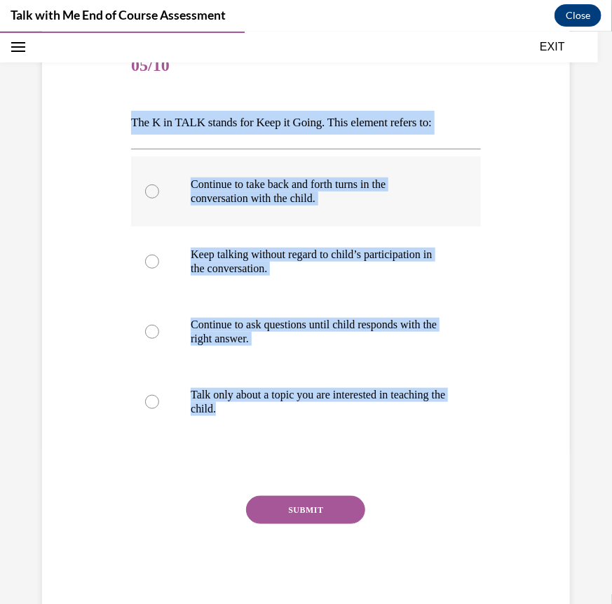
radio input "true"
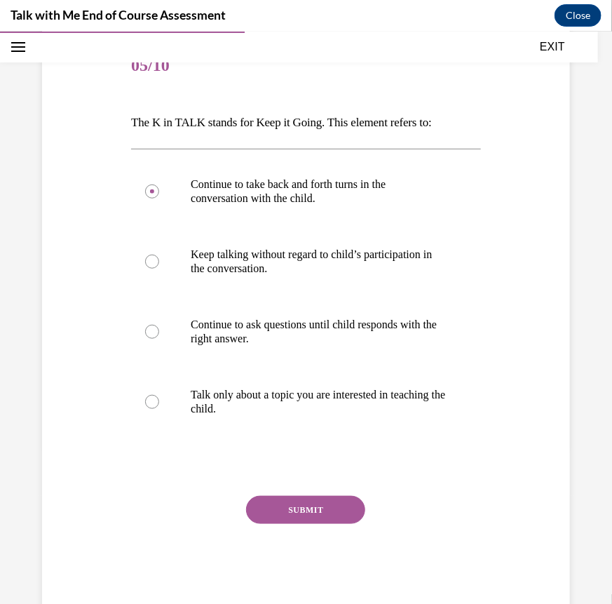
click at [320, 512] on button "SUBMIT" at bounding box center [305, 509] width 119 height 28
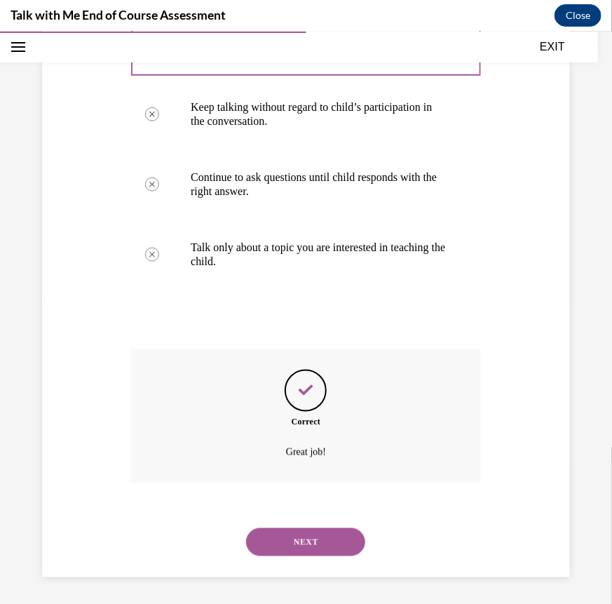
scroll to position [304, 0]
click at [316, 544] on button "NEXT" at bounding box center [305, 541] width 119 height 28
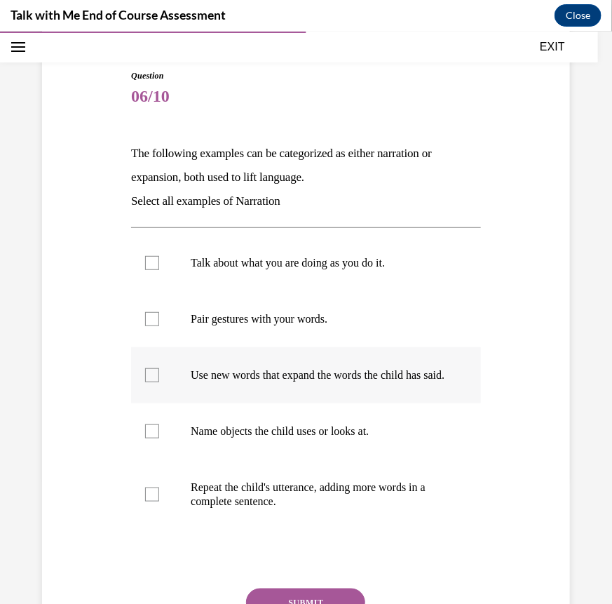
scroll to position [133, 0]
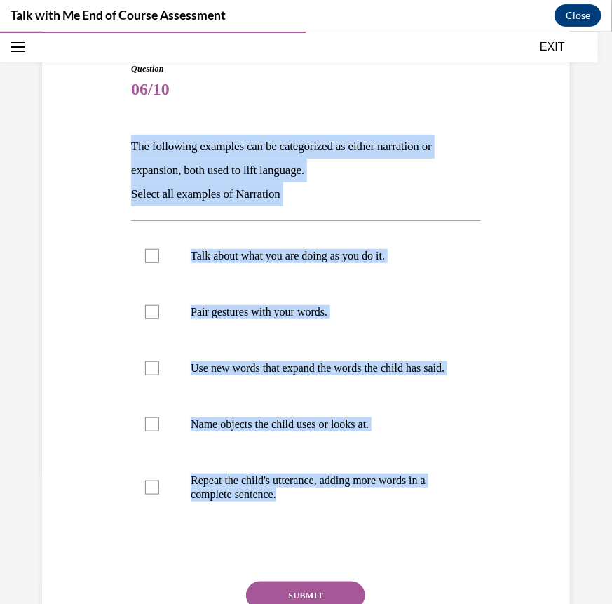
drag, startPoint x: 336, startPoint y: 504, endPoint x: 98, endPoint y: 123, distance: 449.7
click at [98, 123] on div "Question 06/10 The following examples can be categorized as either narration or…" at bounding box center [306, 358] width 535 height 676
copy div "The following examples can be categorized as either narration or expansion, bot…"
click at [177, 272] on label "Talk about what you are doing as you do it." at bounding box center [306, 255] width 350 height 56
click at [159, 262] on input "Talk about what you are doing as you do it." at bounding box center [152, 255] width 14 height 14
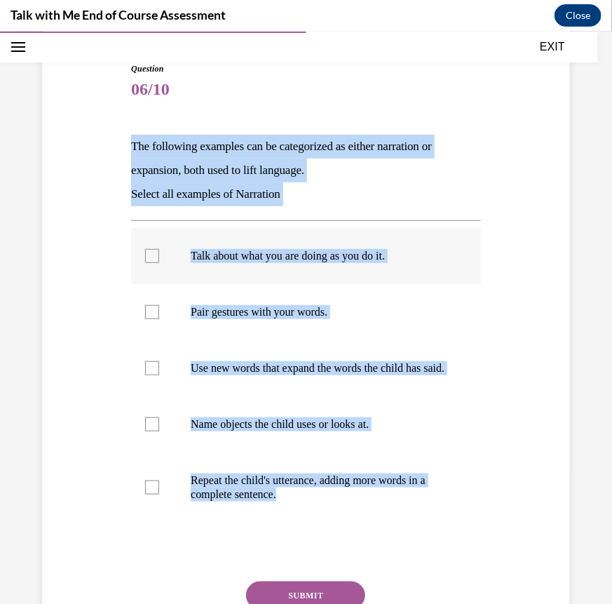
checkbox input "true"
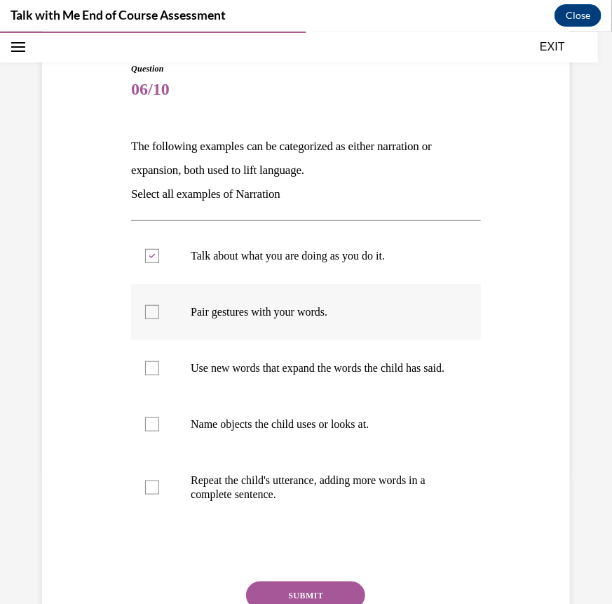
click at [201, 322] on label "Pair gestures with your words." at bounding box center [306, 311] width 350 height 56
click at [159, 319] on input "Pair gestures with your words." at bounding box center [152, 311] width 14 height 14
checkbox input "true"
click at [229, 449] on label "Name objects the child uses or looks at." at bounding box center [306, 424] width 350 height 56
click at [159, 431] on input "Name objects the child uses or looks at." at bounding box center [152, 424] width 14 height 14
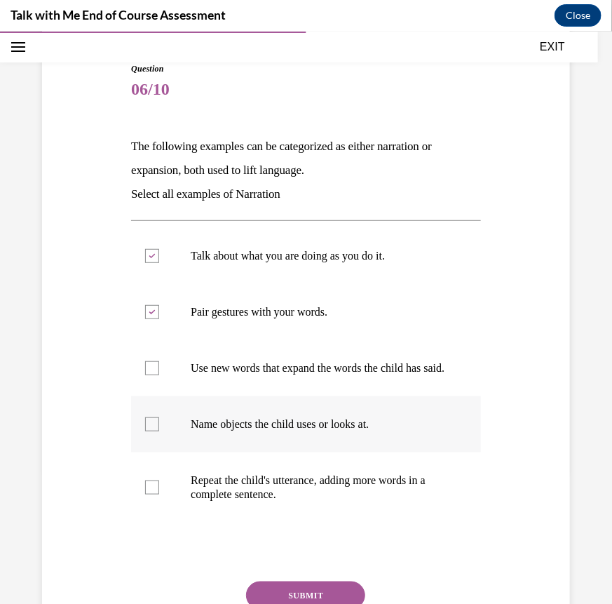
checkbox input "true"
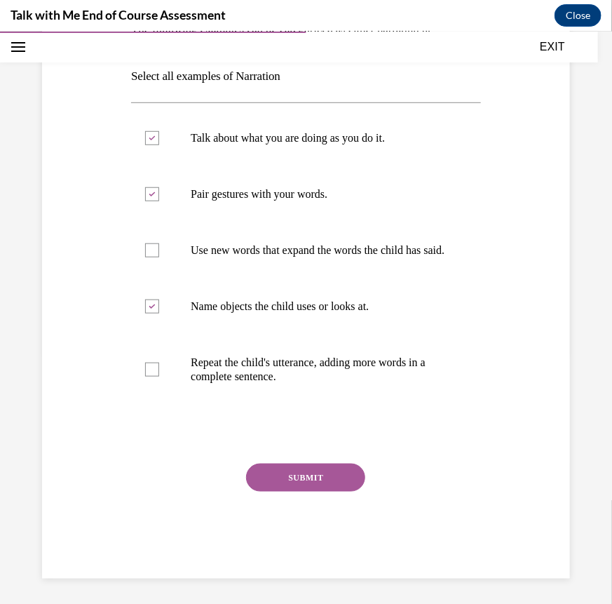
click at [337, 491] on button "SUBMIT" at bounding box center [305, 477] width 119 height 28
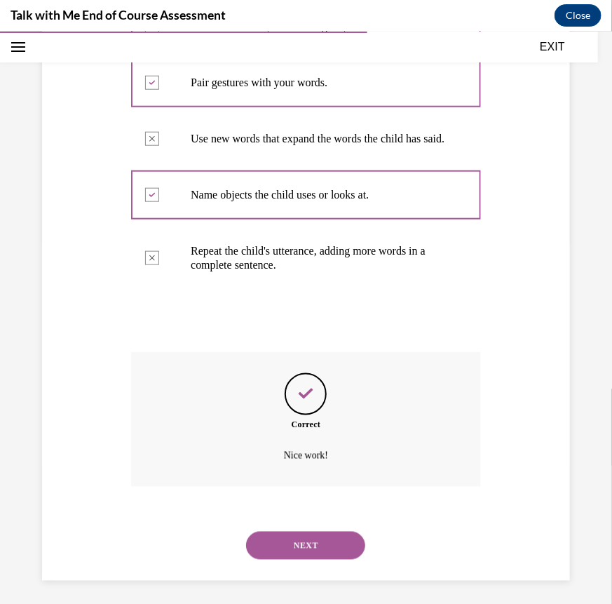
scroll to position [380, 0]
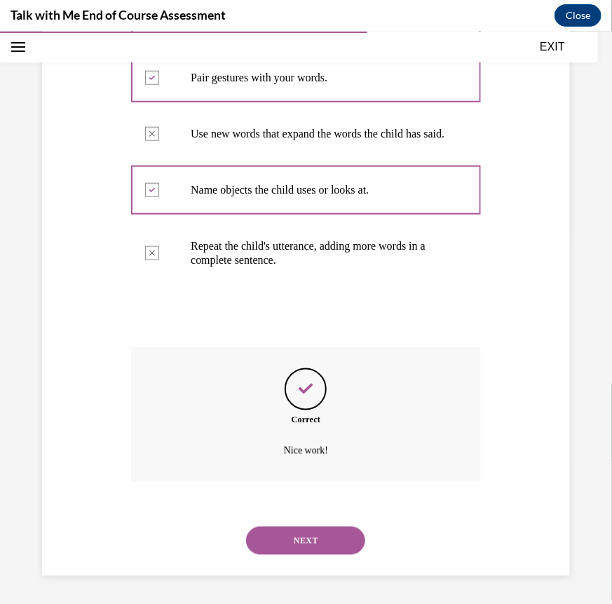
click at [327, 535] on button "NEXT" at bounding box center [305, 540] width 119 height 28
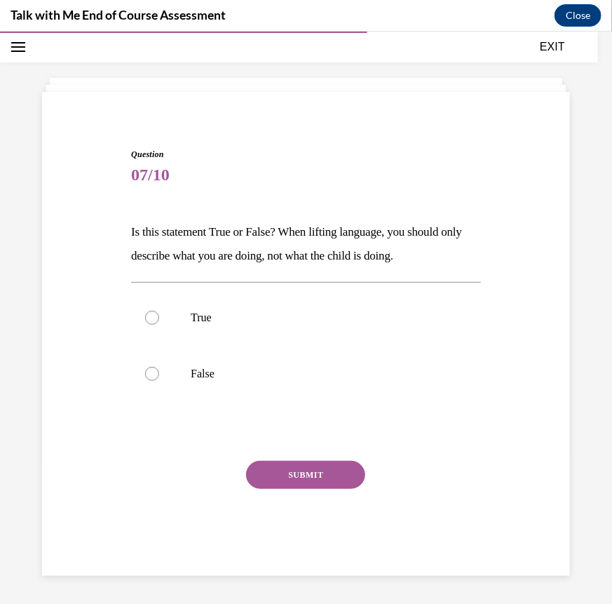
scroll to position [46, 0]
drag, startPoint x: 448, startPoint y: 262, endPoint x: 121, endPoint y: 223, distance: 329.2
click at [121, 223] on div "Question 07/10 Is this statement True or False? When lifting language, you shou…" at bounding box center [306, 341] width 535 height 470
copy p "Is this statement True or False? When lifting language, you should only describ…"
click at [175, 372] on label "False" at bounding box center [306, 374] width 350 height 56
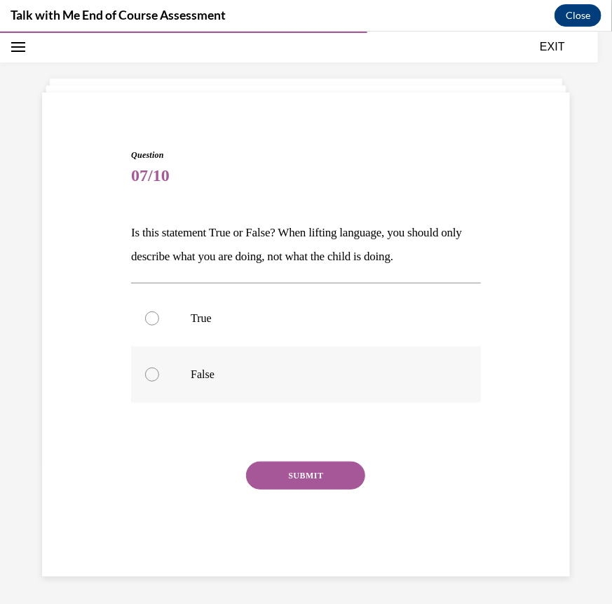
click at [159, 372] on input "False" at bounding box center [152, 374] width 14 height 14
radio input "true"
click at [290, 479] on button "SUBMIT" at bounding box center [305, 475] width 119 height 28
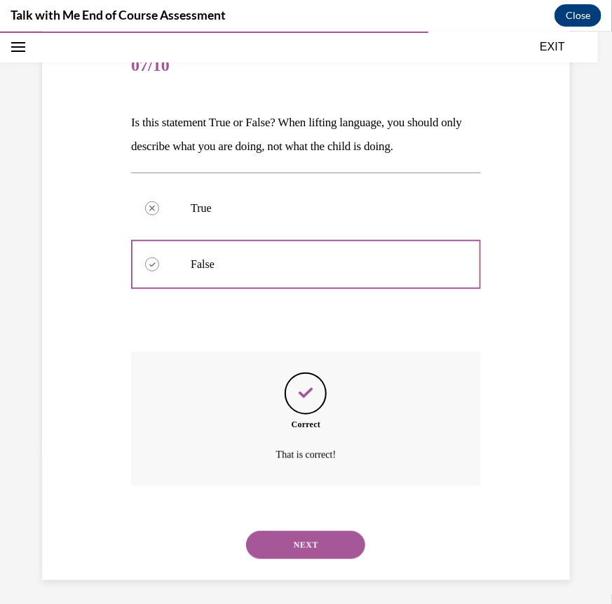
scroll to position [160, 0]
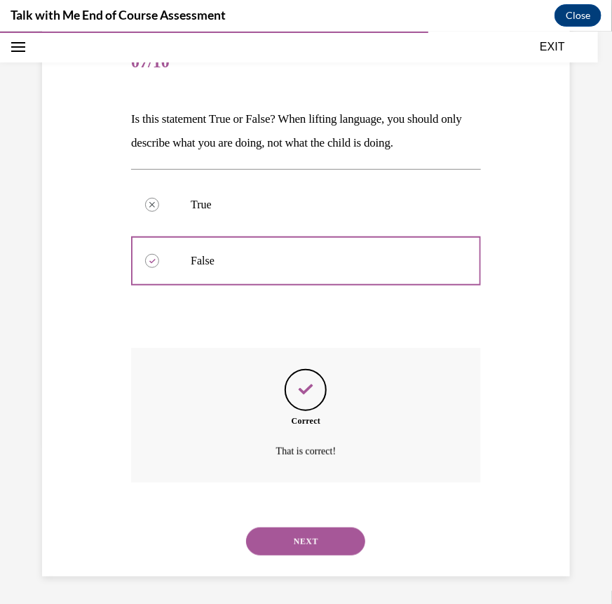
click at [298, 532] on button "NEXT" at bounding box center [305, 541] width 119 height 28
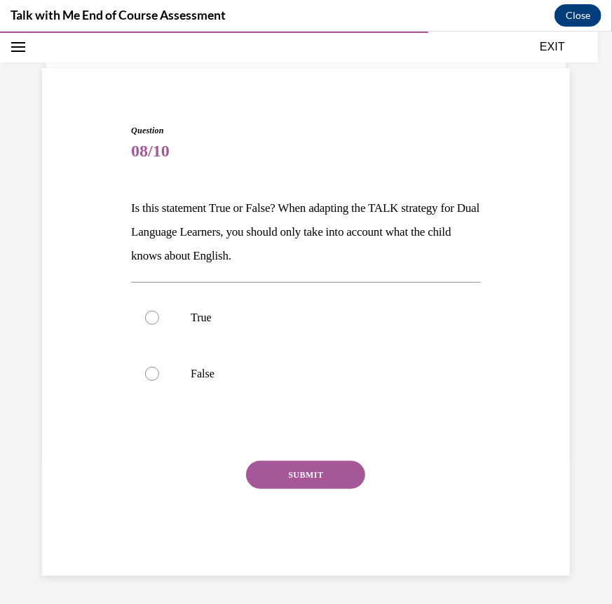
scroll to position [70, 0]
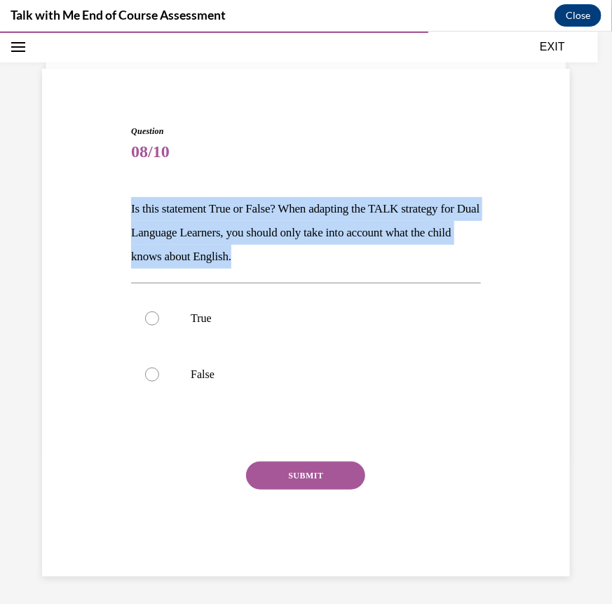
drag, startPoint x: 274, startPoint y: 250, endPoint x: 127, endPoint y: 206, distance: 153.4
click at [128, 206] on div "Question 08/10 Is this statement True or False? When adapting the TALK strategy…" at bounding box center [306, 339] width 357 height 473
copy p "Is this statement True or False? When adapting the TALK strategy for Dual Langu…"
click at [201, 371] on p "False" at bounding box center [318, 374] width 255 height 14
click at [159, 371] on input "False" at bounding box center [152, 374] width 14 height 14
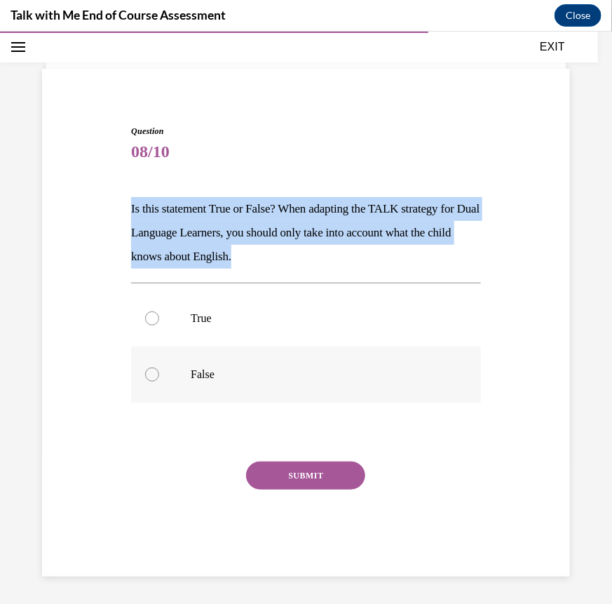
radio input "true"
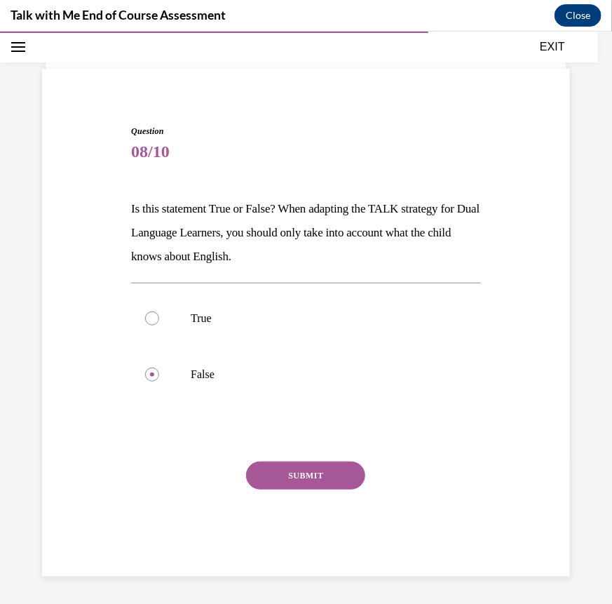
click at [297, 475] on button "SUBMIT" at bounding box center [305, 475] width 119 height 28
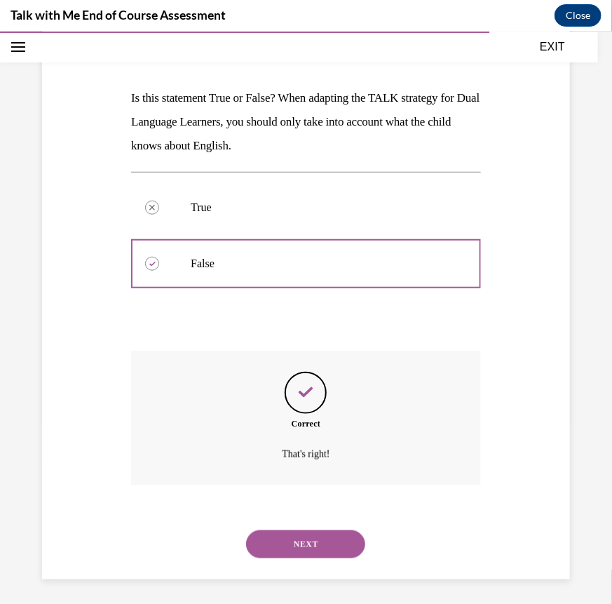
scroll to position [184, 0]
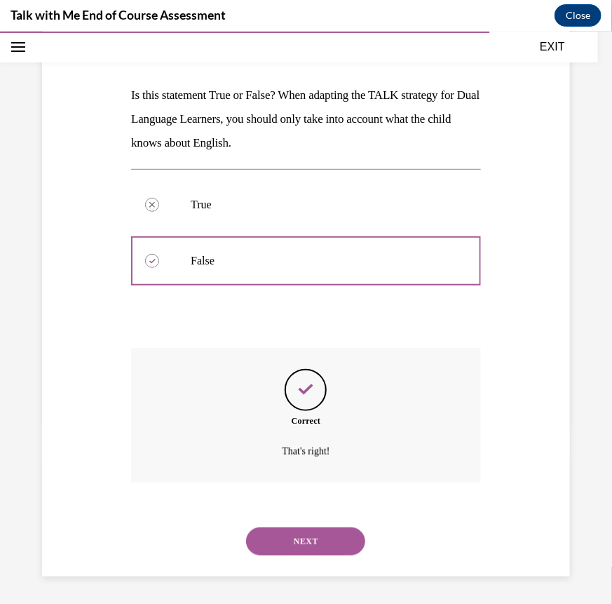
click at [318, 531] on button "NEXT" at bounding box center [305, 541] width 119 height 28
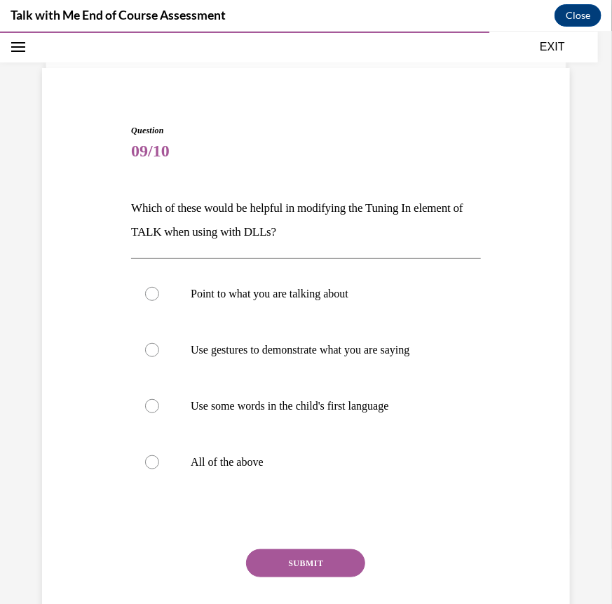
scroll to position [72, 0]
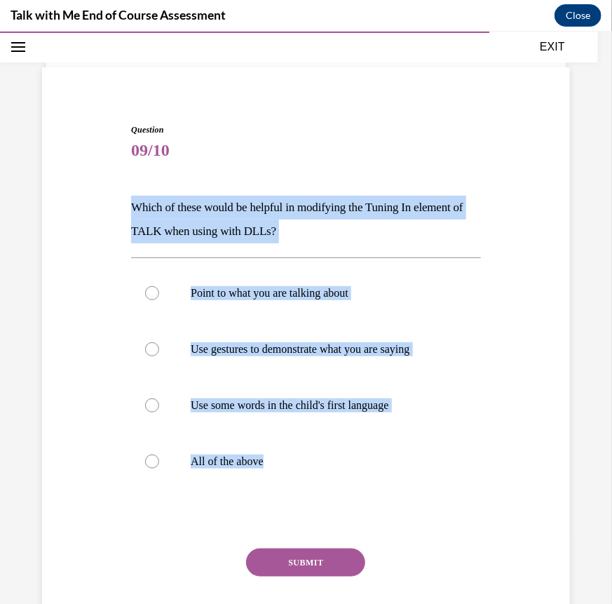
drag, startPoint x: 296, startPoint y: 476, endPoint x: 120, endPoint y: 208, distance: 320.1
click at [120, 208] on div "Question 09/10 Which of these would be helpful in modifying the Tuning In eleme…" at bounding box center [306, 372] width 535 height 582
copy div "Which of these would be helpful in modifying the Tuning In element of TALK when…"
click at [183, 450] on label "All of the above" at bounding box center [306, 461] width 350 height 56
click at [159, 454] on input "All of the above" at bounding box center [152, 461] width 14 height 14
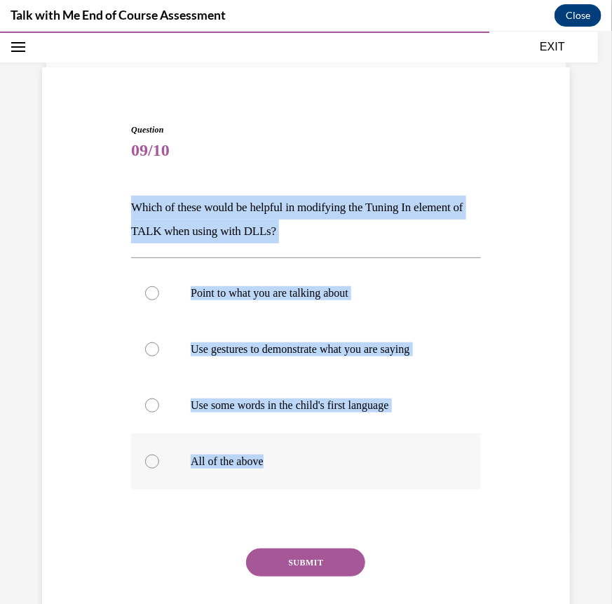
radio input "true"
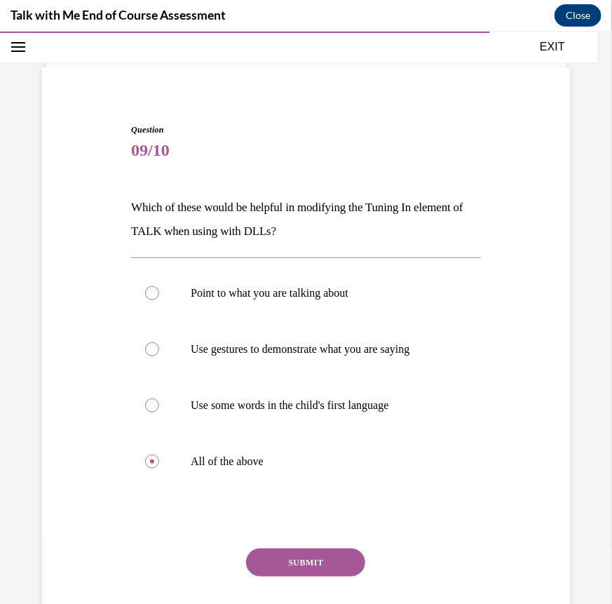
click at [321, 564] on button "SUBMIT" at bounding box center [305, 562] width 119 height 28
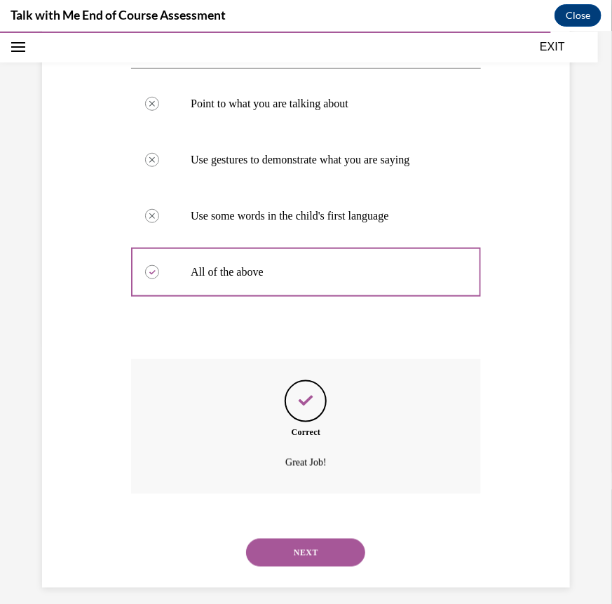
scroll to position [272, 0]
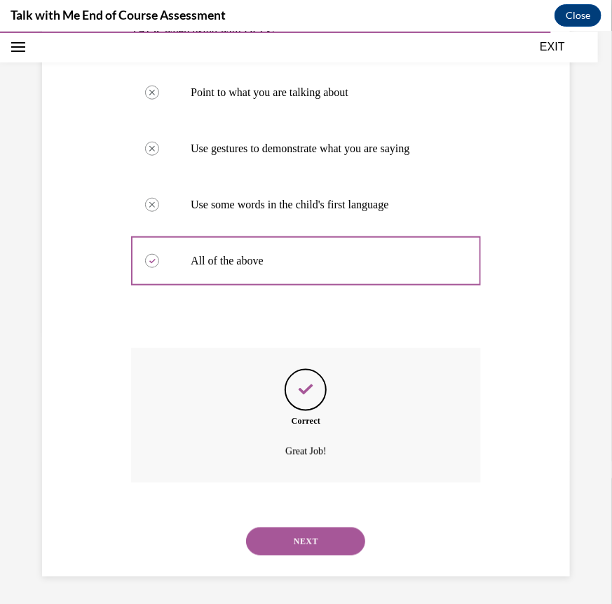
click at [332, 543] on button "NEXT" at bounding box center [305, 541] width 119 height 28
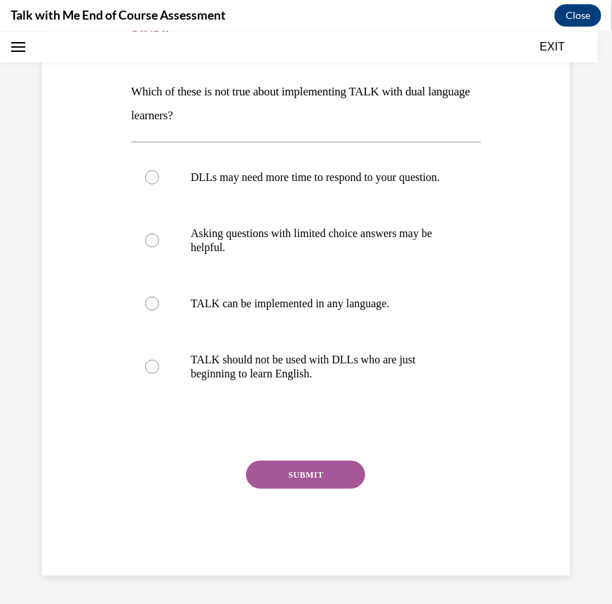
scroll to position [0, 0]
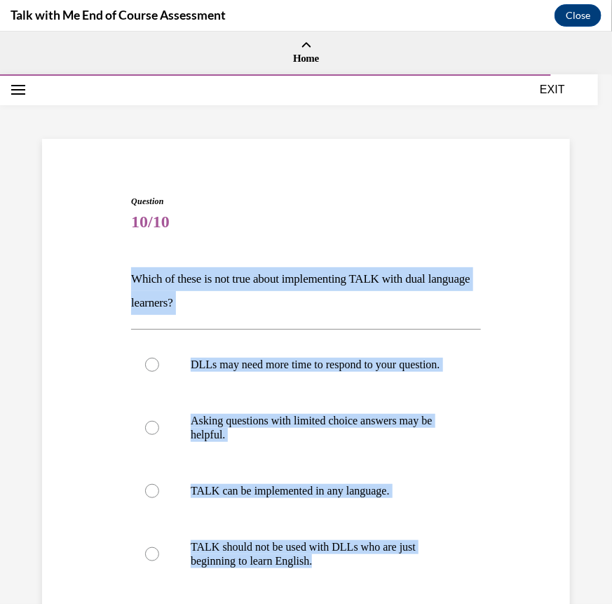
drag, startPoint x: 338, startPoint y: 575, endPoint x: 113, endPoint y: 266, distance: 382.1
click at [113, 266] on div "Question 10/10 Which of these is not true about implementing TALK with dual lan…" at bounding box center [306, 457] width 535 height 610
copy div "Which of these is not true about implementing TALK with dual language learners?…"
click at [239, 568] on p "TALK should not be used with DLLs who are just beginning to learn English." at bounding box center [318, 554] width 255 height 28
click at [159, 561] on input "TALK should not be used with DLLs who are just beginning to learn English." at bounding box center [152, 554] width 14 height 14
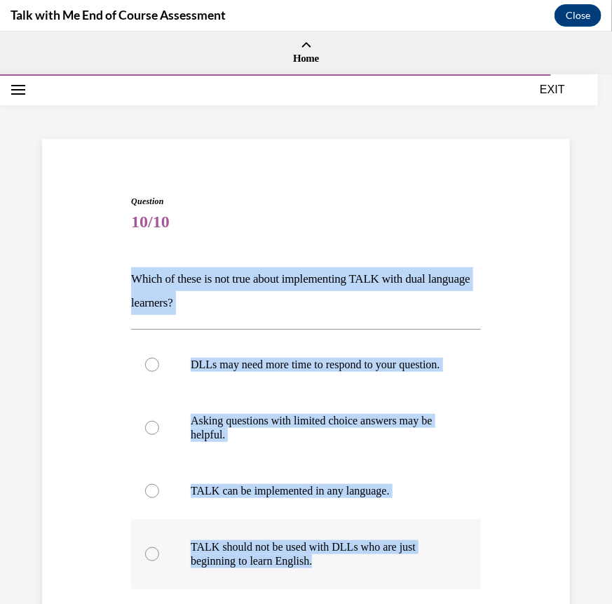
radio input "true"
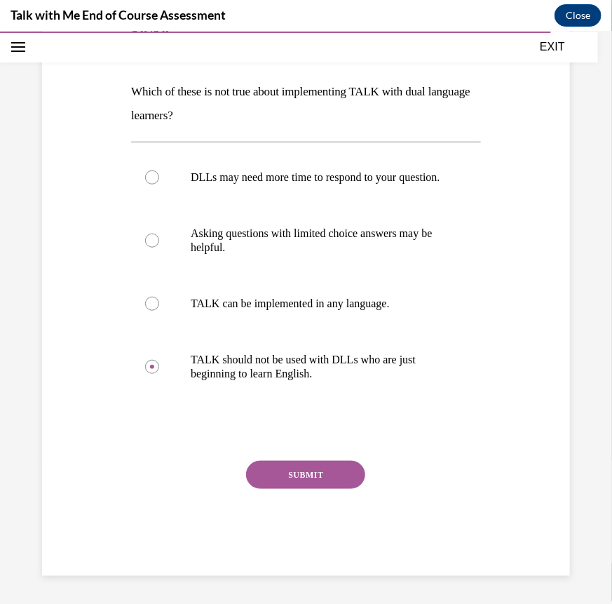
scroll to position [201, 0]
click at [312, 478] on button "SUBMIT" at bounding box center [305, 474] width 119 height 28
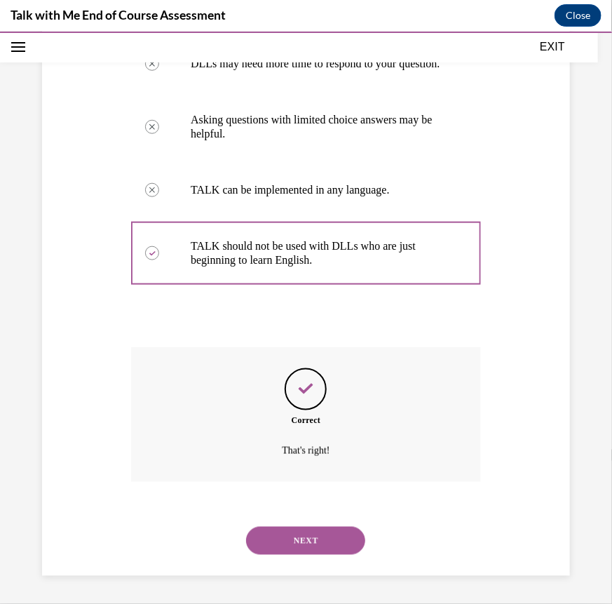
scroll to position [314, 0]
click at [316, 550] on button "NEXT" at bounding box center [305, 540] width 119 height 28
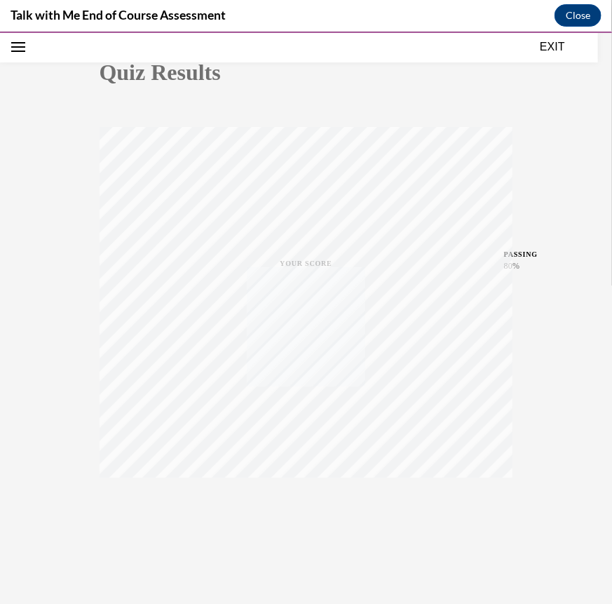
scroll to position [147, 0]
click at [498, 109] on div "Quiz Results PASSING 80% Your score 90% Passed PASSING 80% Your score Your scor…" at bounding box center [307, 266] width 414 height 549
click at [551, 39] on button "EXIT" at bounding box center [553, 46] width 84 height 17
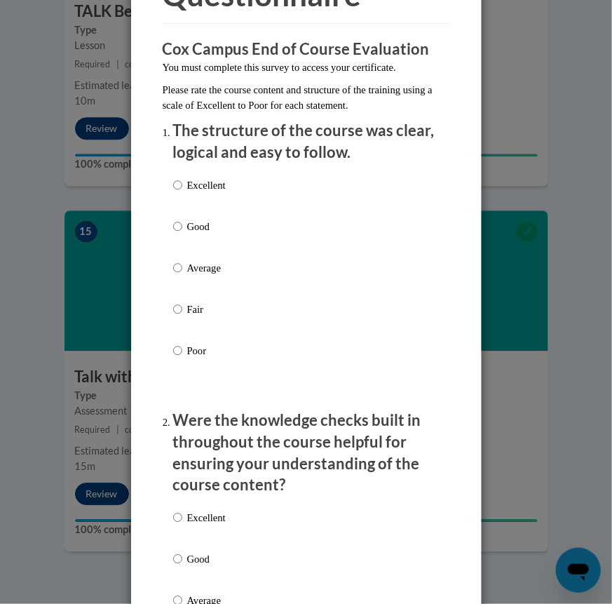
scroll to position [154, 0]
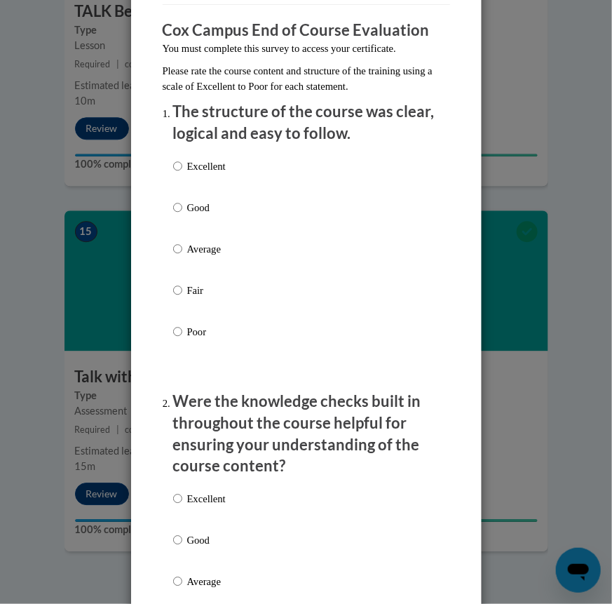
click at [194, 168] on p "Excellent" at bounding box center [206, 166] width 39 height 15
click at [182, 168] on input "Excellent" at bounding box center [177, 166] width 9 height 15
radio input "true"
click at [201, 502] on p "Excellent" at bounding box center [206, 498] width 39 height 15
click at [182, 502] on input "Excellent" at bounding box center [177, 498] width 9 height 15
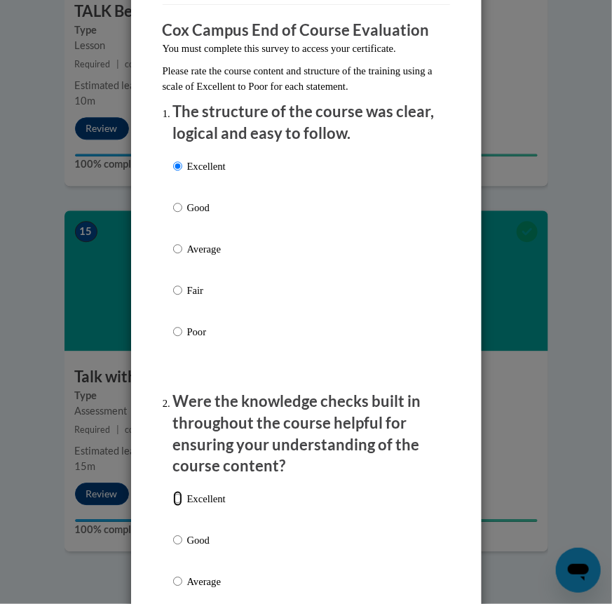
radio input "true"
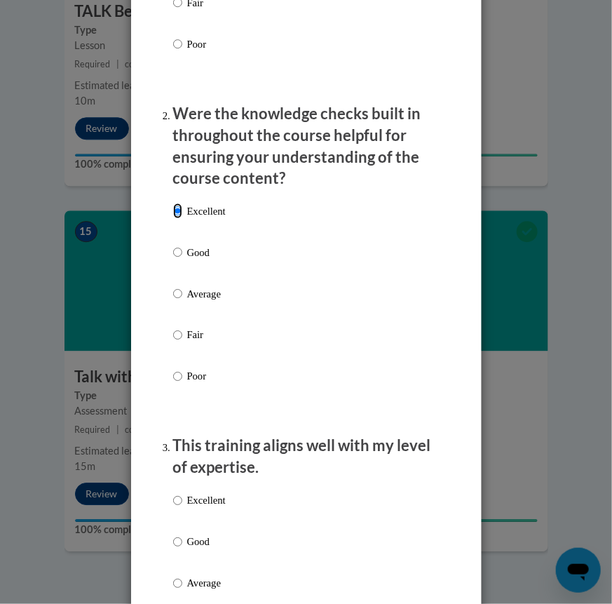
scroll to position [446, 0]
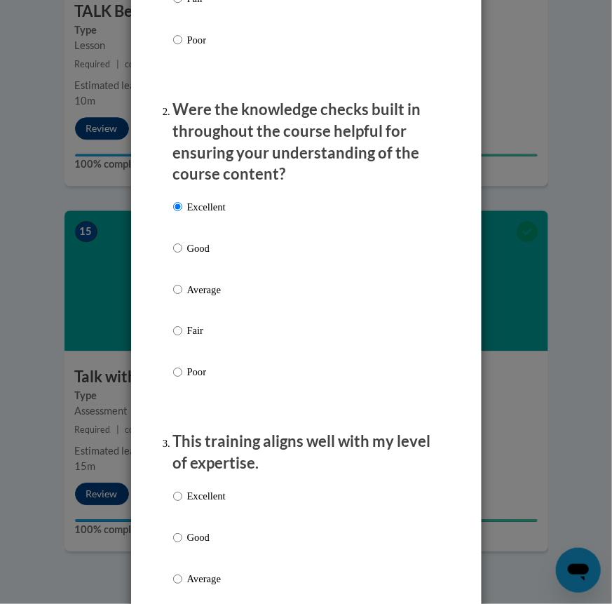
click at [201, 502] on p "Excellent" at bounding box center [206, 496] width 39 height 15
click at [182, 502] on input "Excellent" at bounding box center [177, 496] width 9 height 15
radio input "true"
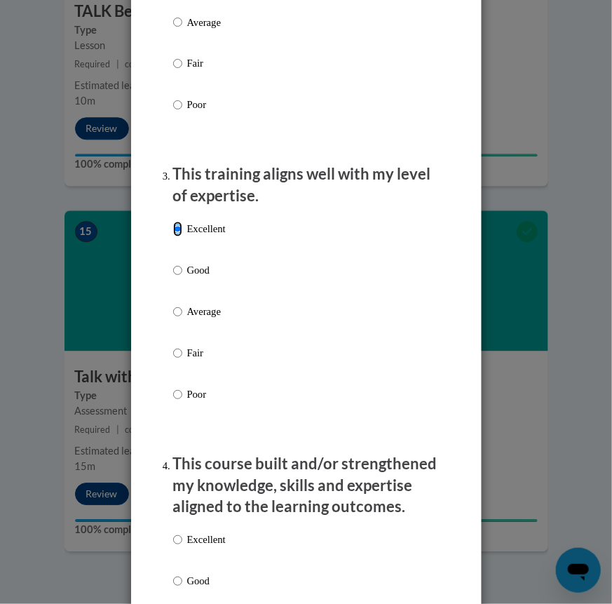
scroll to position [714, 0]
click at [200, 540] on p "Excellent" at bounding box center [206, 539] width 39 height 15
click at [182, 540] on input "Excellent" at bounding box center [177, 539] width 9 height 15
radio input "true"
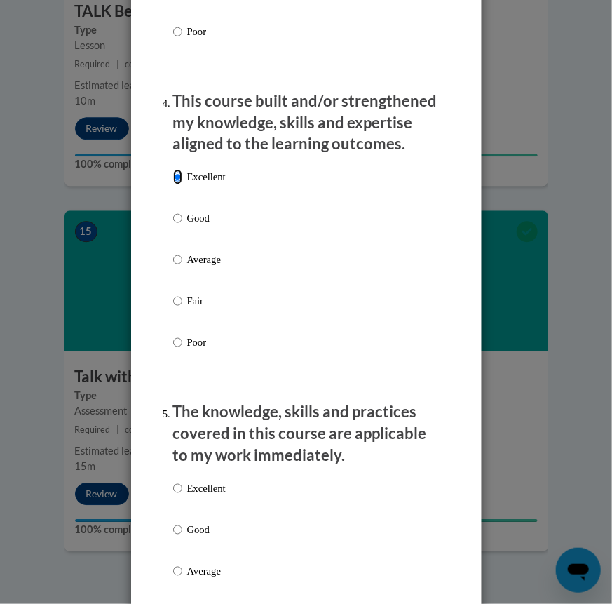
scroll to position [1077, 0]
click at [200, 487] on p "Excellent" at bounding box center [206, 487] width 39 height 15
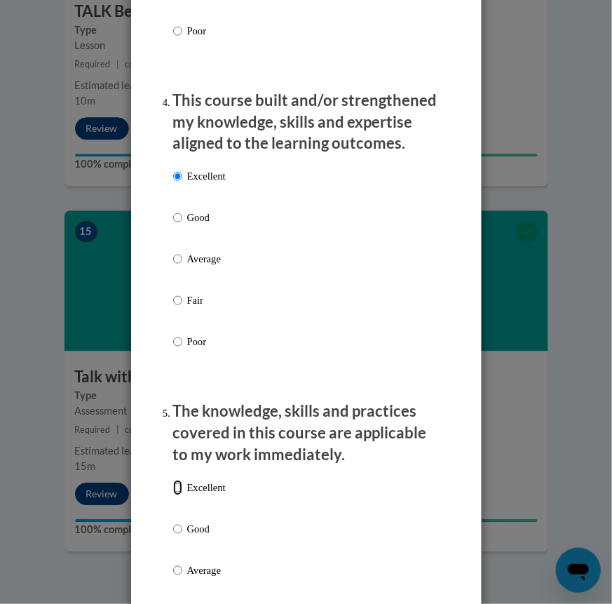
click at [182, 487] on input "Excellent" at bounding box center [177, 487] width 9 height 15
radio input "true"
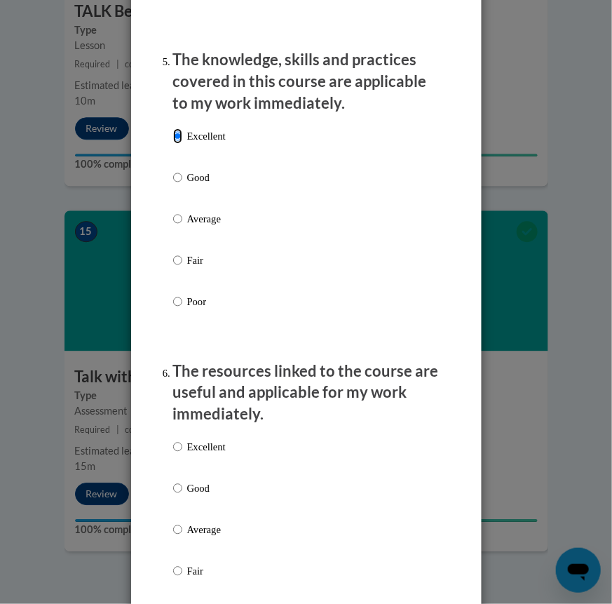
scroll to position [1435, 0]
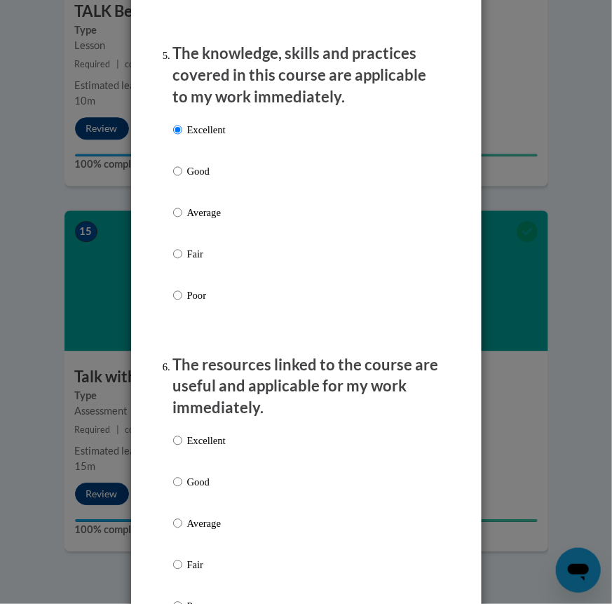
click at [205, 448] on p "Excellent" at bounding box center [206, 440] width 39 height 15
click at [182, 448] on input "Excellent" at bounding box center [177, 440] width 9 height 15
radio input "true"
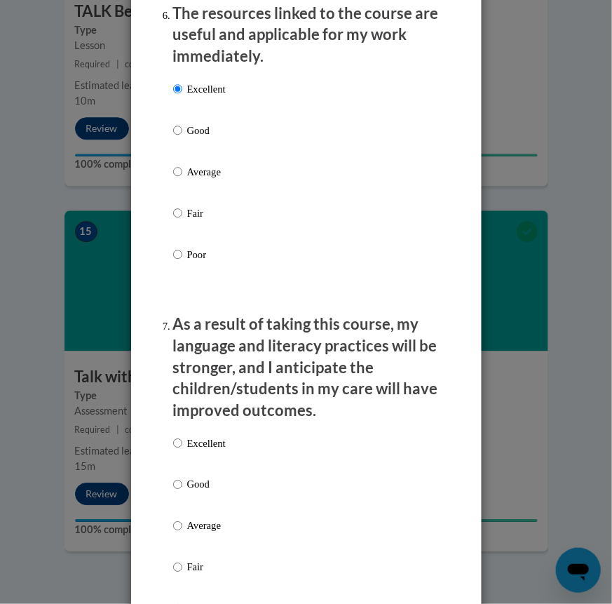
click at [205, 448] on p "Excellent" at bounding box center [206, 443] width 39 height 15
click at [182, 448] on input "Excellent" at bounding box center [177, 443] width 9 height 15
radio input "true"
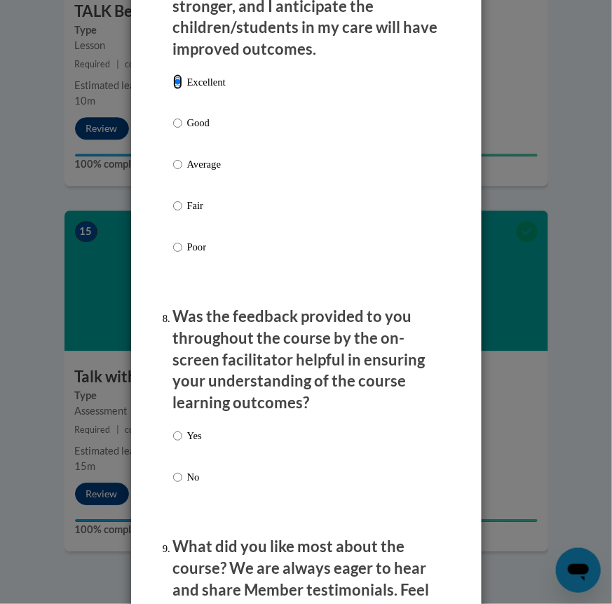
scroll to position [2148, 0]
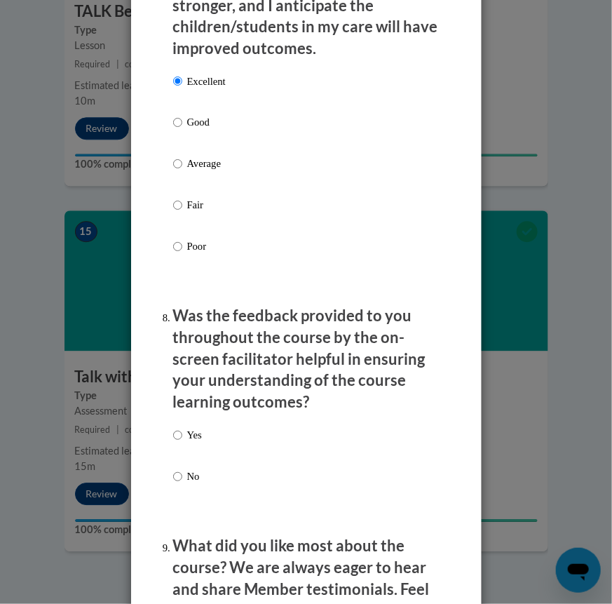
click at [205, 448] on div "Yes No" at bounding box center [306, 473] width 267 height 105
click at [196, 442] on p "Yes" at bounding box center [194, 435] width 15 height 15
click at [182, 442] on input "Yes" at bounding box center [177, 435] width 9 height 15
radio input "true"
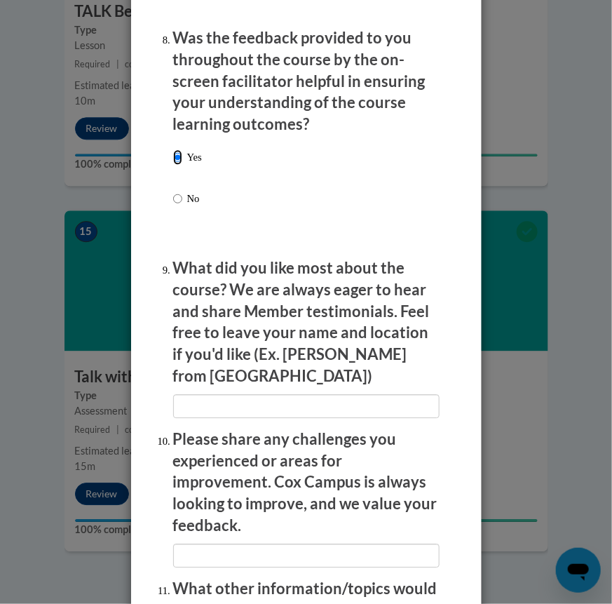
scroll to position [2427, 0]
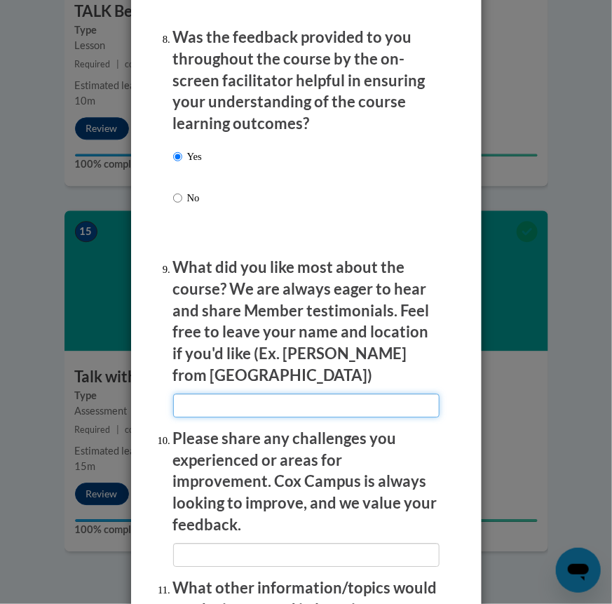
click at [203, 394] on input "textbox" at bounding box center [306, 406] width 267 height 24
type input "Traneca"
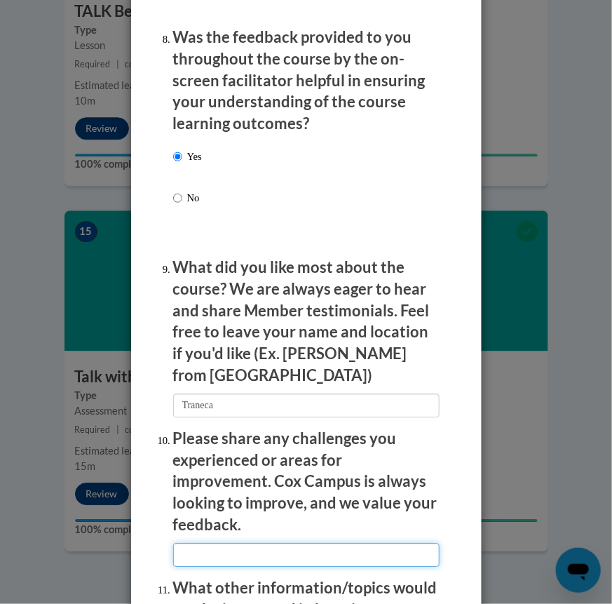
click at [201, 543] on input "textbox" at bounding box center [306, 555] width 267 height 24
type input "B"
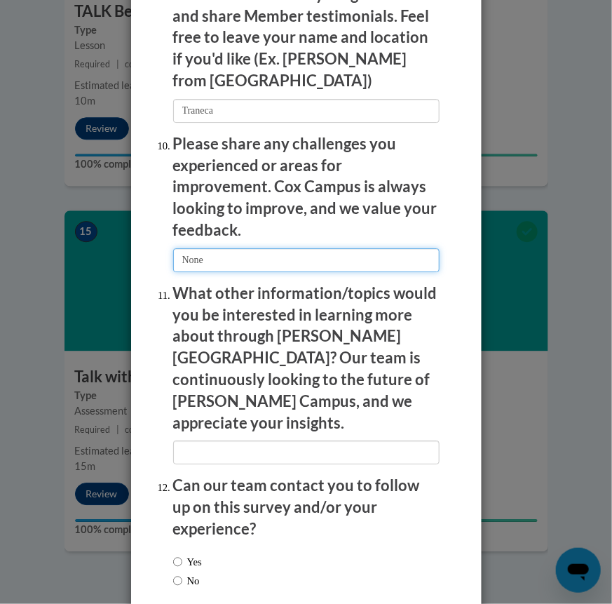
scroll to position [2733, 0]
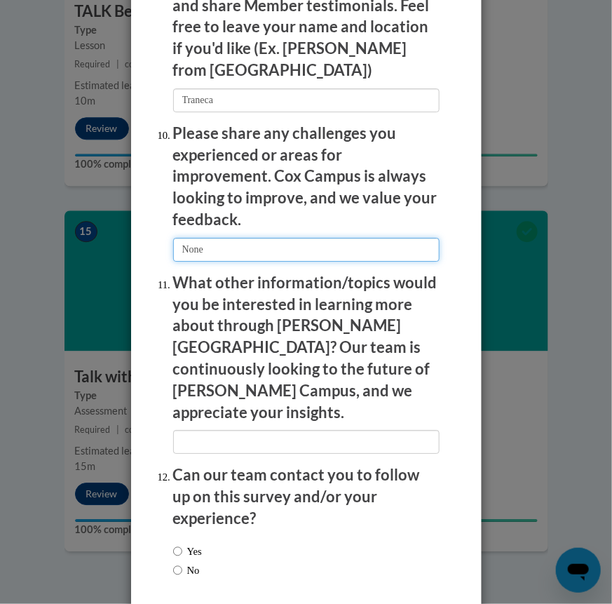
type input "None"
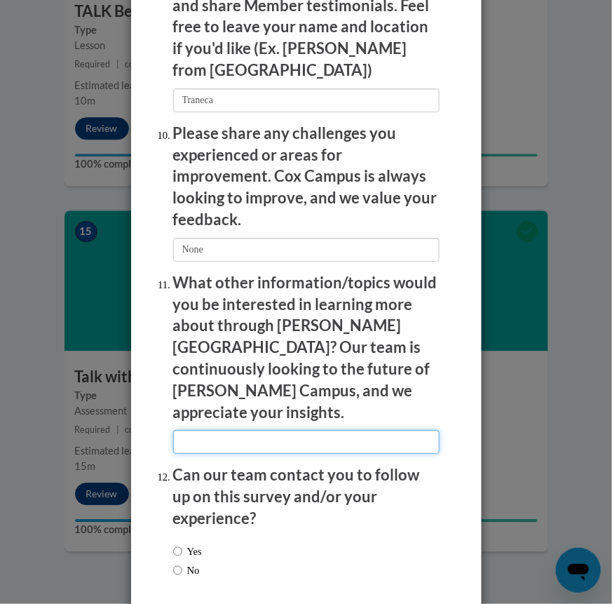
click at [185, 430] on input "textbox" at bounding box center [306, 442] width 267 height 24
type input "All"
click at [182, 563] on label "No" at bounding box center [186, 570] width 27 height 15
click at [182, 563] on input "No" at bounding box center [177, 570] width 9 height 15
radio input "true"
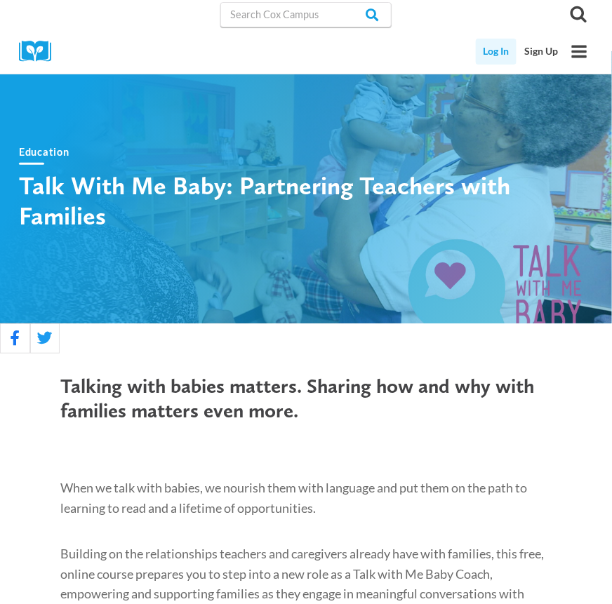
click at [487, 53] on link "Log In" at bounding box center [496, 52] width 41 height 26
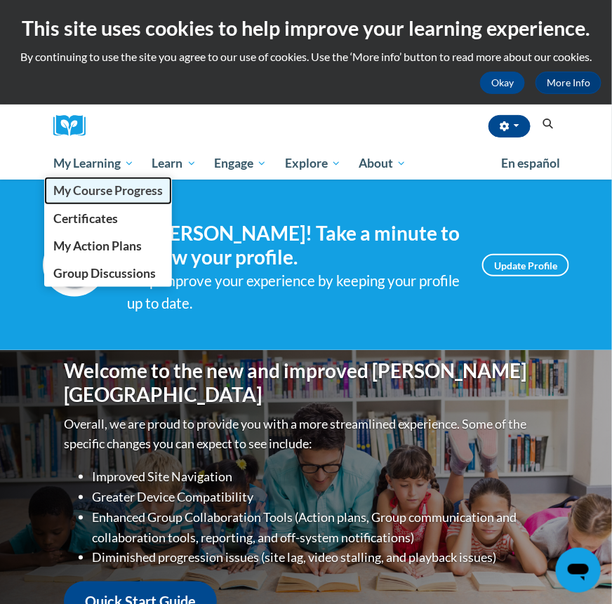
click at [91, 189] on span "My Course Progress" at bounding box center [107, 190] width 109 height 15
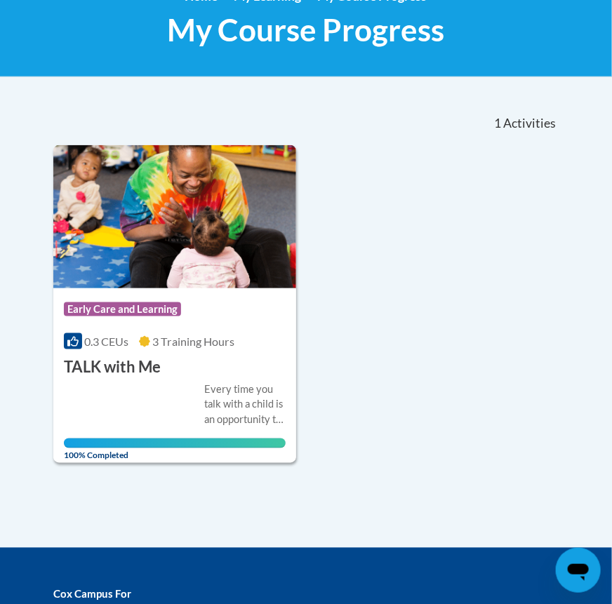
scroll to position [216, 0]
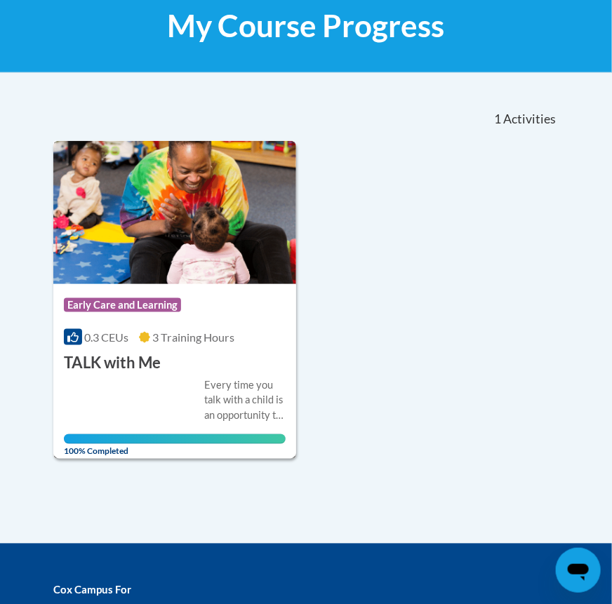
click at [149, 236] on img at bounding box center [174, 212] width 243 height 143
